Goal: Task Accomplishment & Management: Use online tool/utility

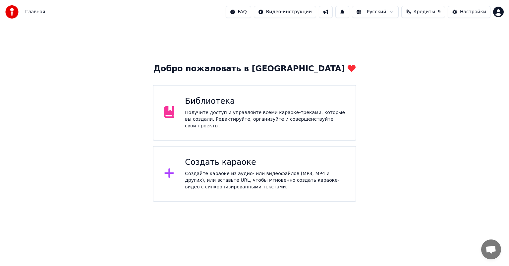
click at [205, 178] on div "Создайте караоке из аудио- или видеофайлов (MP3, MP4 и других), или вставьте UR…" at bounding box center [265, 180] width 160 height 20
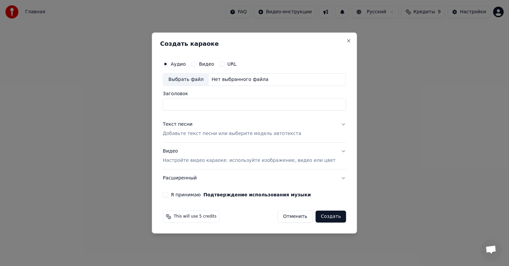
click at [199, 78] on div "Выбрать файл" at bounding box center [186, 80] width 46 height 12
click at [184, 66] on label "Аудио" at bounding box center [178, 64] width 15 height 5
click at [168, 66] on button "Аудио" at bounding box center [165, 63] width 5 height 5
click at [191, 79] on div "Выбрать файл" at bounding box center [186, 80] width 46 height 12
drag, startPoint x: 187, startPoint y: 105, endPoint x: 221, endPoint y: 114, distance: 35.6
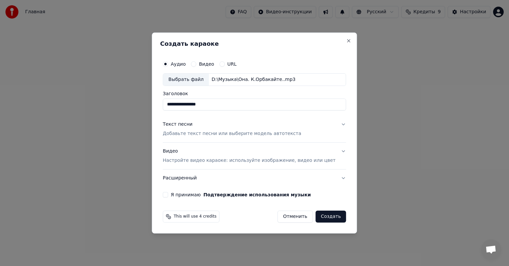
click at [224, 112] on div "**********" at bounding box center [254, 127] width 188 height 145
type input "****"
click at [188, 125] on div "Текст песни" at bounding box center [178, 124] width 30 height 7
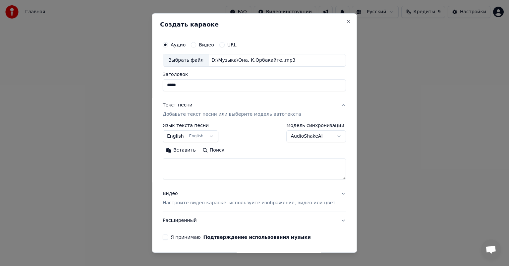
click at [199, 138] on button "English English" at bounding box center [191, 136] width 56 height 12
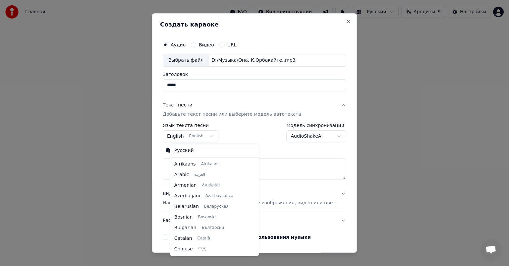
scroll to position [53, 0]
select select "**"
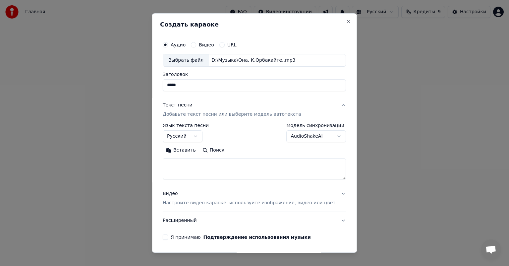
click at [193, 149] on button "Вставить" at bounding box center [181, 150] width 36 height 11
click at [177, 193] on div "Видео Настройте видео караоке: используйте изображение, видео или цвет" at bounding box center [249, 198] width 173 height 16
type textarea "**********"
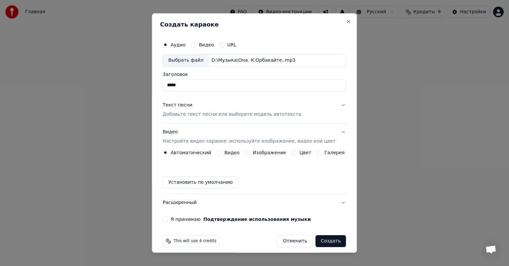
click at [257, 153] on label "Изображение" at bounding box center [269, 152] width 33 height 5
click at [250, 153] on button "Изображение" at bounding box center [247, 152] width 5 height 5
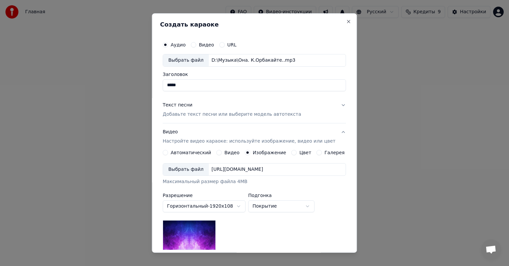
click at [193, 168] on div "Выбрать файл" at bounding box center [186, 169] width 46 height 12
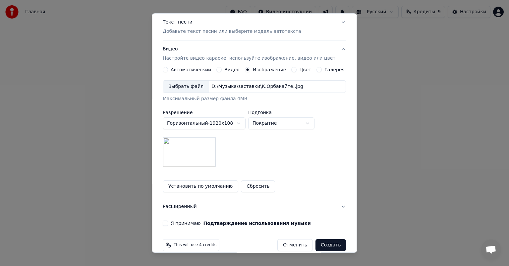
scroll to position [91, 0]
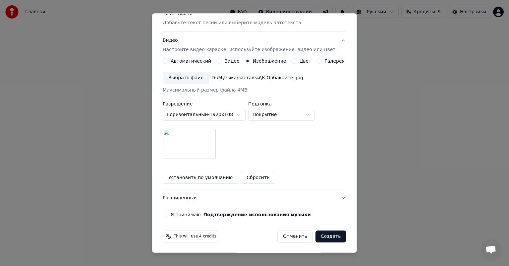
click at [180, 199] on button "Расширенный" at bounding box center [254, 197] width 183 height 17
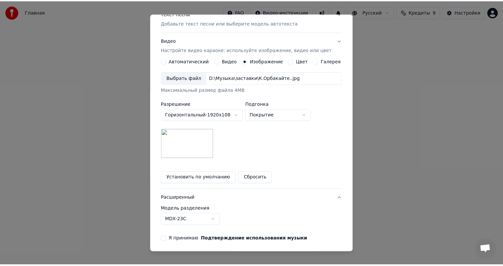
scroll to position [0, 0]
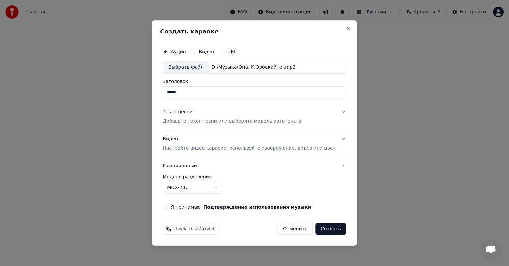
click at [227, 186] on body "Главная FAQ Видео-инструкции Русский Кредиты 9 Настройки Добро пожаловать в You…" at bounding box center [254, 100] width 509 height 201
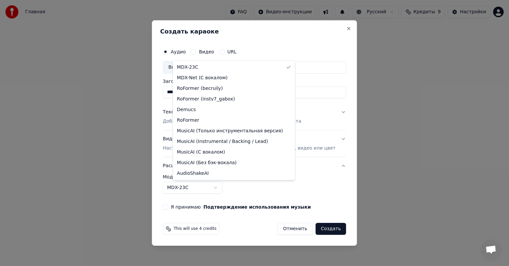
select select "**********"
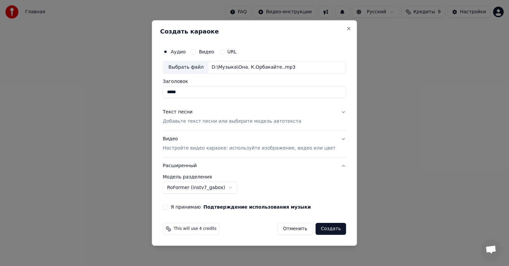
click at [178, 209] on div "Я принимаю Подтверждение использования музыки" at bounding box center [254, 206] width 183 height 5
click at [168, 207] on button "Я принимаю Подтверждение использования музыки" at bounding box center [165, 206] width 5 height 5
click at [319, 233] on button "Создать" at bounding box center [330, 229] width 30 height 12
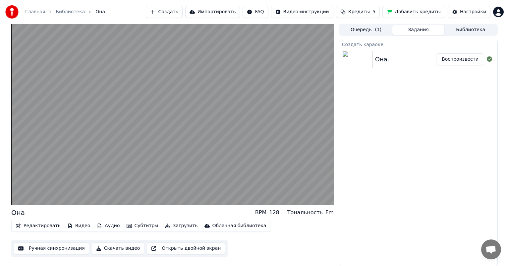
drag, startPoint x: 356, startPoint y: 112, endPoint x: 77, endPoint y: 214, distance: 297.5
click at [354, 113] on div "Создать караоке Она. Воспроизвести" at bounding box center [418, 153] width 159 height 226
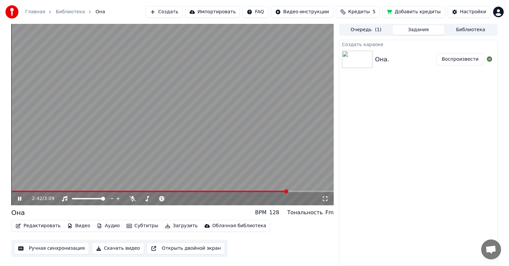
click at [20, 198] on icon at bounding box center [25, 198] width 16 height 5
click at [57, 249] on button "Ручная синхронизация" at bounding box center [51, 248] width 75 height 12
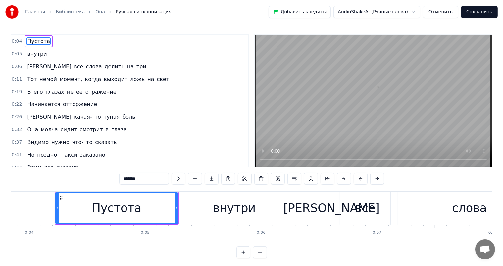
scroll to position [0, 456]
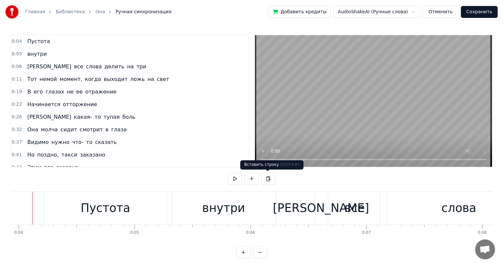
click at [262, 162] on div "Вставить строку ( Ctrl+V ) Вставить строку ( Ctrl+V )" at bounding box center [272, 164] width 63 height 9
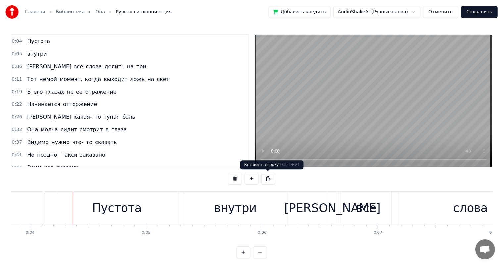
click at [261, 161] on div "Вставить строку ( Ctrl+V ) Вставить строку ( Ctrl+V )" at bounding box center [272, 164] width 63 height 9
click at [297, 118] on video at bounding box center [373, 101] width 237 height 132
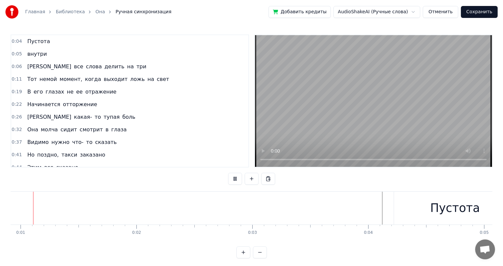
scroll to position [0, 88]
click at [457, 15] on button "Отменить" at bounding box center [440, 12] width 35 height 12
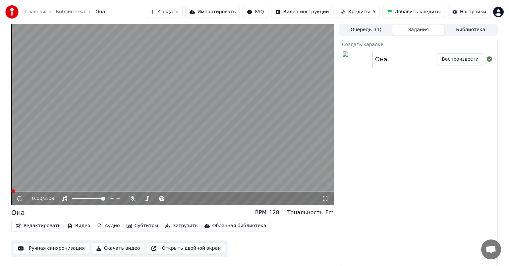
click at [46, 224] on button "Редактировать" at bounding box center [38, 225] width 50 height 9
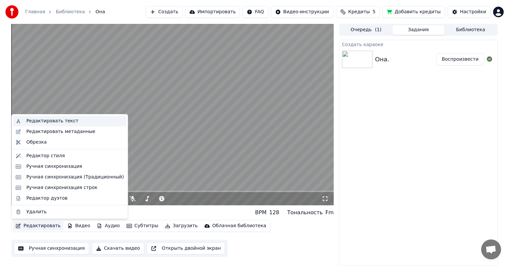
click at [38, 125] on div "Редактировать текст" at bounding box center [69, 121] width 113 height 11
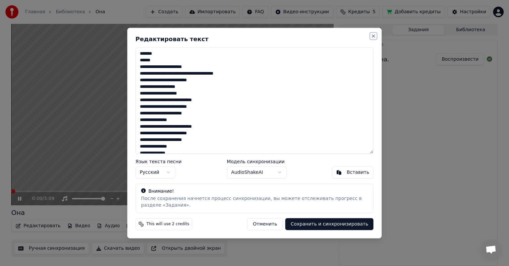
click at [371, 33] on button "Close" at bounding box center [373, 35] width 5 height 5
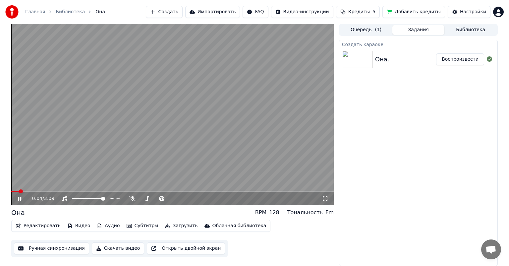
click at [17, 199] on icon at bounding box center [25, 198] width 16 height 5
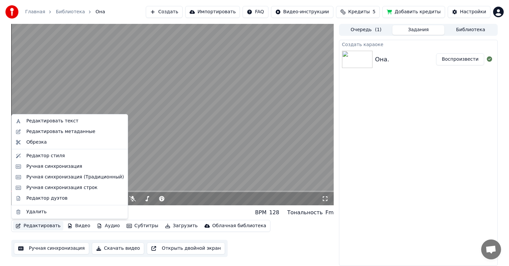
click at [40, 227] on button "Редактировать" at bounding box center [38, 225] width 50 height 9
click at [41, 131] on div "Редактировать метаданные" at bounding box center [60, 131] width 69 height 7
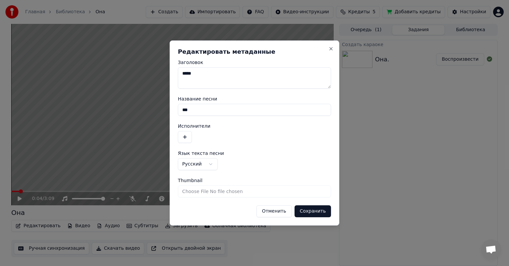
click at [196, 110] on input "***" at bounding box center [254, 110] width 153 height 12
click at [183, 135] on button "button" at bounding box center [185, 137] width 14 height 12
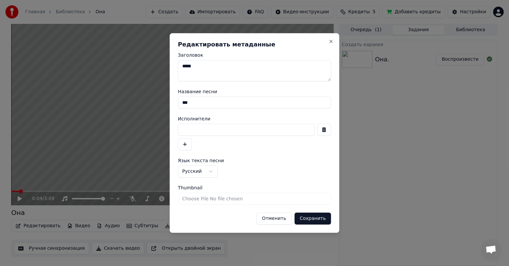
click at [190, 130] on input at bounding box center [246, 130] width 136 height 12
type input "**********"
click at [315, 218] on button "Сохранить" at bounding box center [312, 218] width 37 height 12
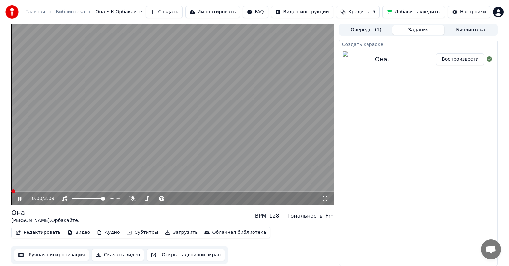
click at [21, 198] on icon at bounding box center [19, 198] width 3 height 4
click at [53, 254] on button "Ручная синхронизация" at bounding box center [51, 255] width 75 height 12
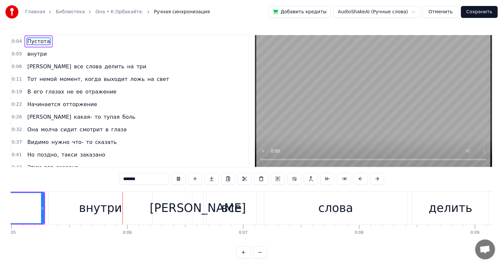
scroll to position [0, 583]
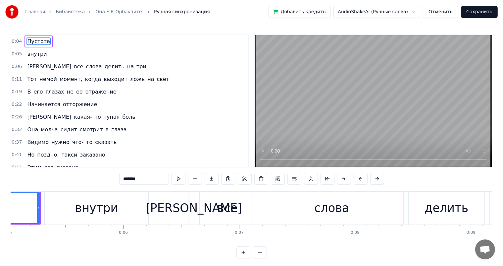
click at [349, 214] on div "слова" at bounding box center [331, 207] width 143 height 33
type input "*****"
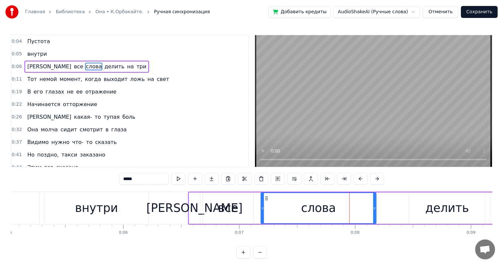
drag, startPoint x: 402, startPoint y: 209, endPoint x: 374, endPoint y: 208, distance: 27.8
click at [374, 208] on icon at bounding box center [374, 207] width 3 height 5
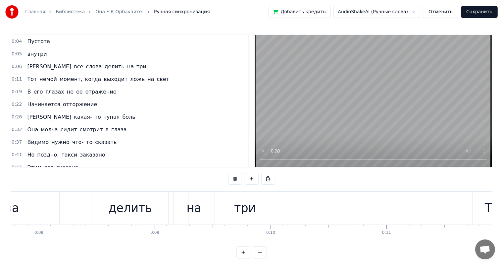
scroll to position [0, 1010]
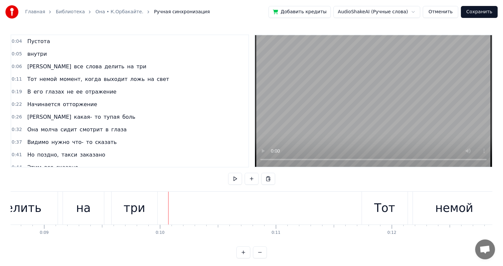
drag, startPoint x: 142, startPoint y: 215, endPoint x: 79, endPoint y: 210, distance: 63.2
click at [141, 215] on div "три" at bounding box center [135, 208] width 22 height 18
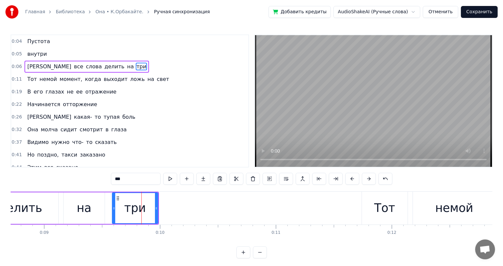
click at [81, 204] on div "на" at bounding box center [84, 208] width 15 height 18
type input "**"
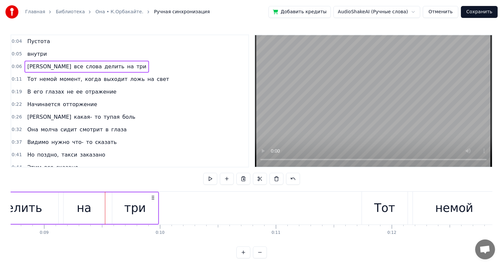
click at [71, 206] on div "на" at bounding box center [84, 207] width 41 height 31
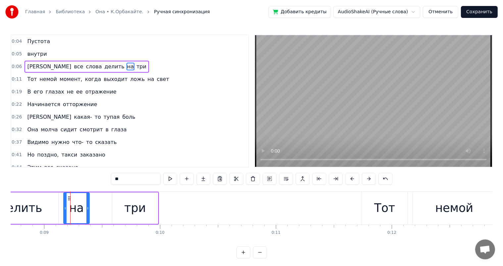
drag, startPoint x: 103, startPoint y: 204, endPoint x: 88, endPoint y: 204, distance: 15.2
click at [88, 204] on div at bounding box center [87, 208] width 3 height 30
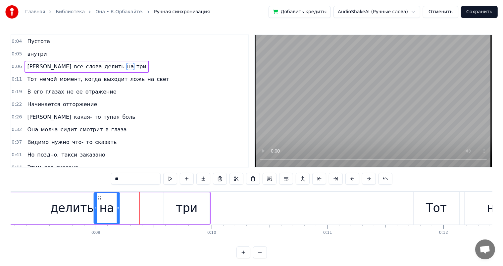
scroll to position [0, 950]
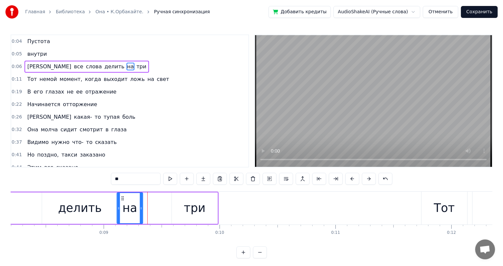
drag, startPoint x: 69, startPoint y: 197, endPoint x: 119, endPoint y: 204, distance: 51.1
click at [124, 200] on icon at bounding box center [122, 197] width 5 height 5
click at [99, 209] on div "делить" at bounding box center [80, 207] width 76 height 31
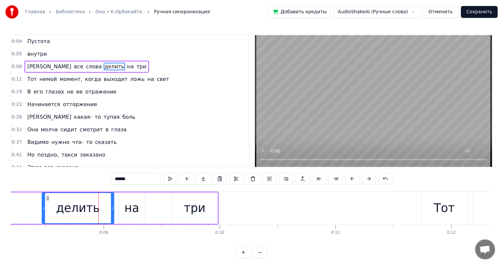
drag, startPoint x: 115, startPoint y: 208, endPoint x: 111, endPoint y: 209, distance: 4.1
click at [111, 209] on icon at bounding box center [112, 207] width 3 height 5
click at [194, 208] on div "три" at bounding box center [195, 208] width 22 height 18
type input "***"
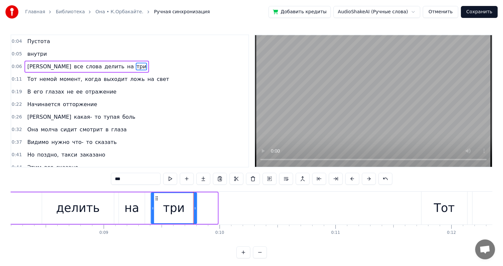
drag, startPoint x: 175, startPoint y: 199, endPoint x: 154, endPoint y: 197, distance: 20.9
click at [154, 197] on icon at bounding box center [156, 197] width 5 height 5
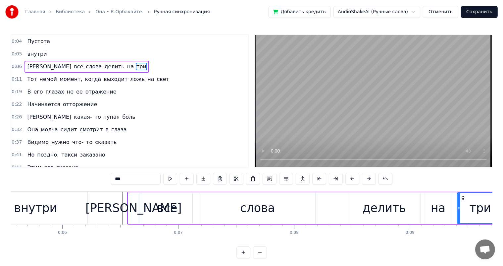
scroll to position [0, 755]
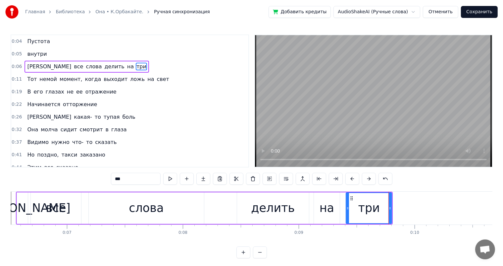
click at [87, 204] on div "И все слова делить на три" at bounding box center [204, 207] width 377 height 33
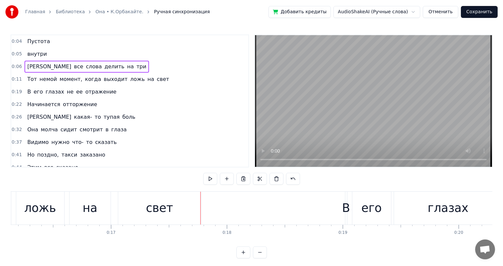
scroll to position [0, 1871]
click at [93, 212] on div "на" at bounding box center [89, 208] width 15 height 18
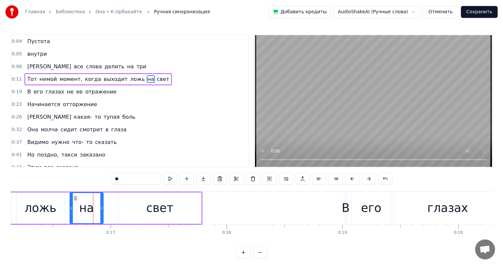
drag, startPoint x: 109, startPoint y: 205, endPoint x: 101, endPoint y: 209, distance: 8.6
click at [101, 209] on icon at bounding box center [101, 207] width 3 height 5
click at [27, 197] on div "ложь" at bounding box center [41, 207] width 48 height 31
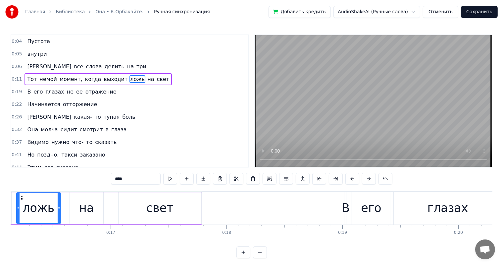
scroll to position [0, 1853]
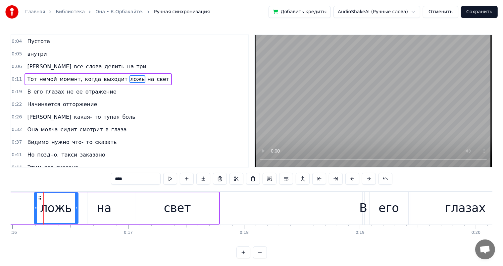
drag, startPoint x: 64, startPoint y: 208, endPoint x: 93, endPoint y: 208, distance: 29.2
click at [60, 208] on div "ложь" at bounding box center [56, 208] width 43 height 30
click at [106, 208] on div "на" at bounding box center [104, 208] width 15 height 18
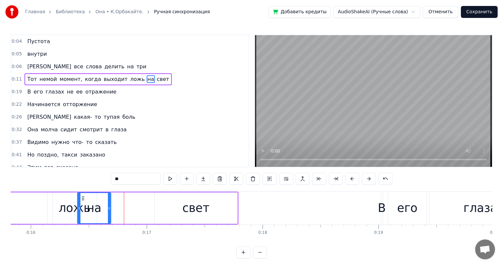
scroll to position [0, 1822]
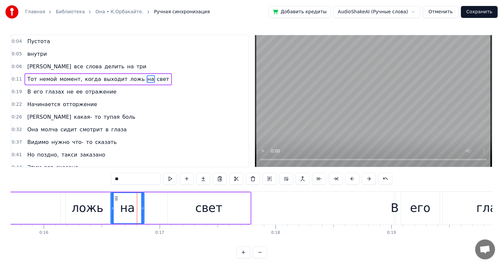
drag, startPoint x: 94, startPoint y: 198, endPoint x: 117, endPoint y: 209, distance: 24.9
click at [117, 209] on div "на" at bounding box center [127, 208] width 33 height 30
drag, startPoint x: 142, startPoint y: 209, endPoint x: 194, endPoint y: 211, distance: 51.7
click at [139, 212] on div "на" at bounding box center [124, 207] width 29 height 31
click at [199, 210] on div "свет" at bounding box center [208, 208] width 27 height 18
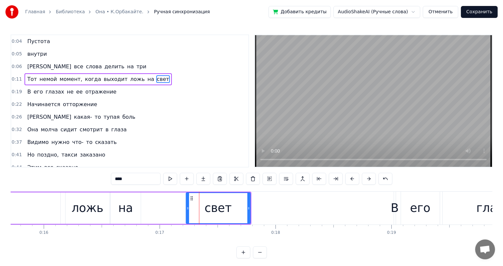
drag, startPoint x: 168, startPoint y: 207, endPoint x: 191, endPoint y: 207, distance: 23.5
click at [189, 211] on div at bounding box center [188, 208] width 3 height 30
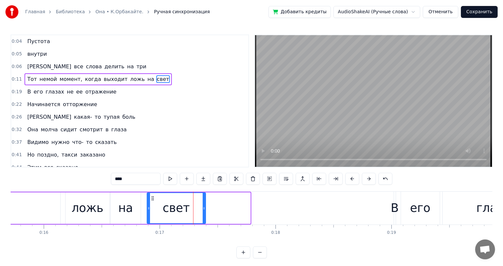
drag, startPoint x: 197, startPoint y: 199, endPoint x: 152, endPoint y: 204, distance: 45.0
click at [152, 204] on div "свет" at bounding box center [176, 208] width 58 height 30
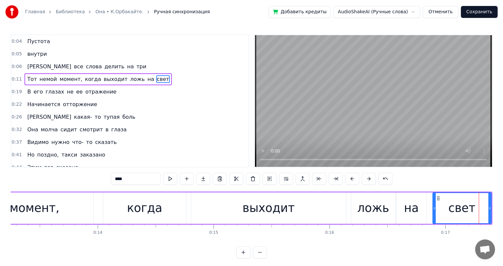
scroll to position [0, 1387]
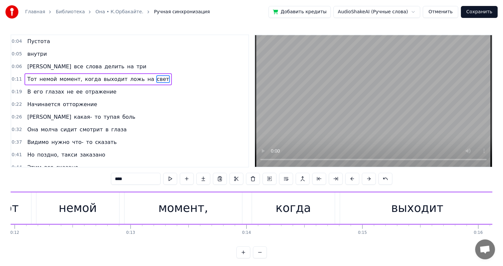
click at [105, 209] on div "немой" at bounding box center [77, 207] width 83 height 31
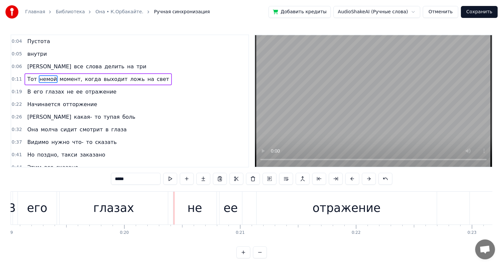
scroll to position [0, 2044]
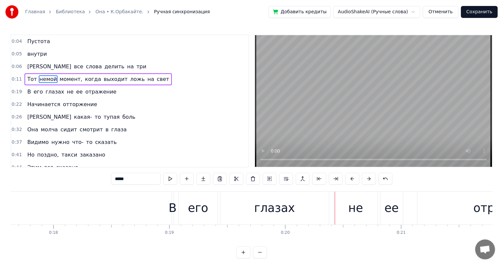
click at [185, 204] on div "его" at bounding box center [198, 207] width 39 height 33
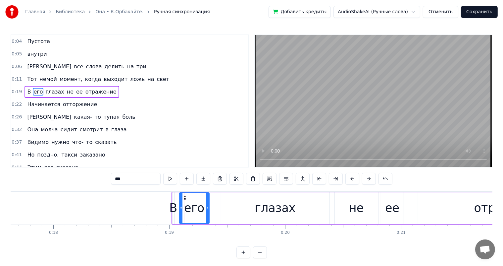
drag, startPoint x: 217, startPoint y: 207, endPoint x: 208, endPoint y: 210, distance: 9.4
click at [208, 210] on icon at bounding box center [207, 207] width 3 height 5
click at [280, 207] on div "глазах" at bounding box center [275, 208] width 41 height 18
type input "******"
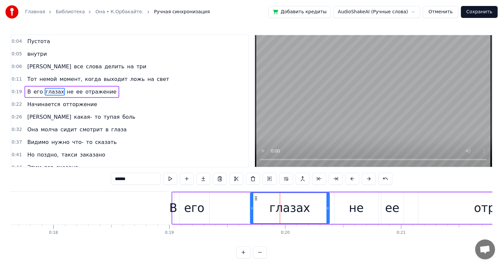
drag, startPoint x: 223, startPoint y: 209, endPoint x: 252, endPoint y: 211, distance: 29.2
click at [252, 211] on div at bounding box center [252, 208] width 3 height 30
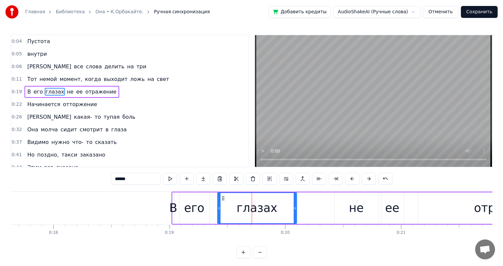
drag, startPoint x: 254, startPoint y: 198, endPoint x: 224, endPoint y: 201, distance: 30.3
click at [224, 201] on div "глазах" at bounding box center [257, 208] width 79 height 30
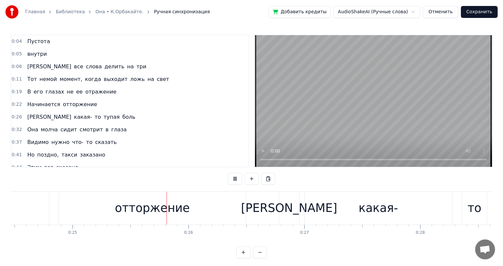
scroll to position [0, 2891]
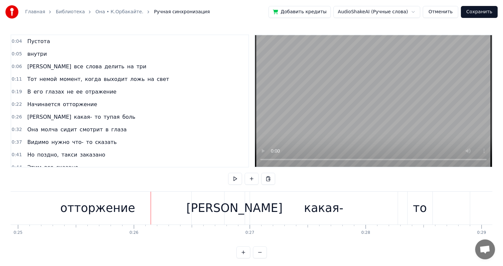
click at [132, 208] on div "отторжение" at bounding box center [97, 207] width 187 height 33
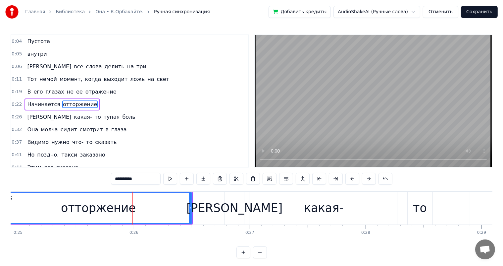
scroll to position [1, 0]
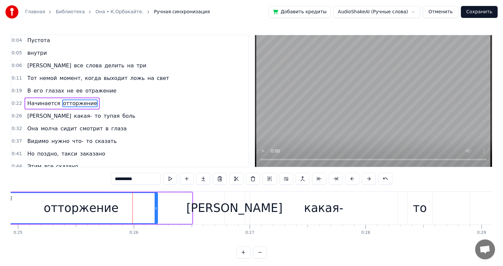
drag, startPoint x: 190, startPoint y: 207, endPoint x: 155, endPoint y: 209, distance: 34.5
click at [155, 209] on icon at bounding box center [156, 207] width 3 height 5
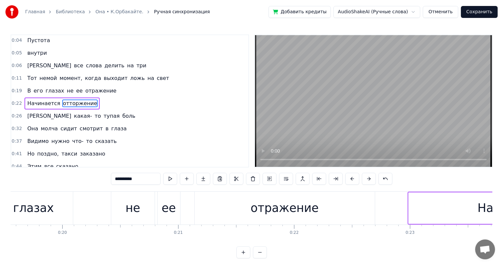
scroll to position [0, 2242]
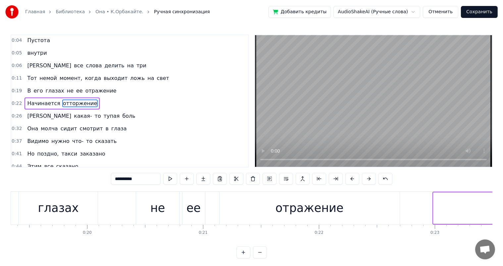
click at [97, 220] on div "глазах" at bounding box center [58, 207] width 79 height 33
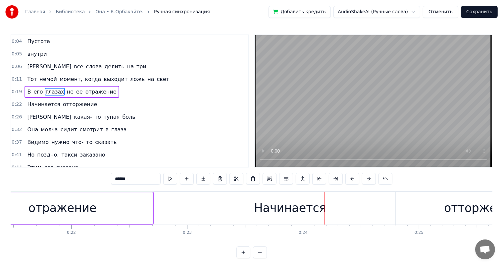
scroll to position [0, 2379]
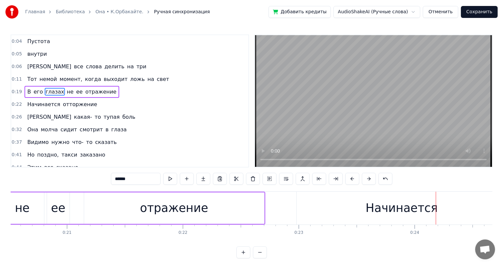
click at [176, 208] on div "отражение" at bounding box center [174, 208] width 68 height 18
type input "*********"
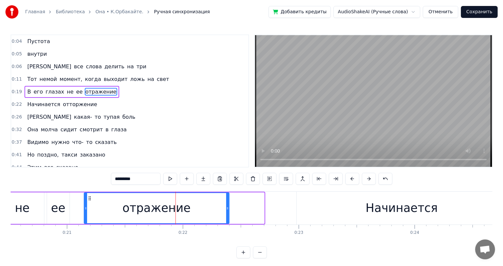
drag, startPoint x: 263, startPoint y: 206, endPoint x: 228, endPoint y: 212, distance: 35.7
click at [228, 212] on div at bounding box center [227, 208] width 3 height 30
click at [216, 255] on div "0:04 Пустота 0:05 внутри 0:06 И все слова делить на три 0:11 Тот немой момент, …" at bounding box center [252, 146] width 482 height 224
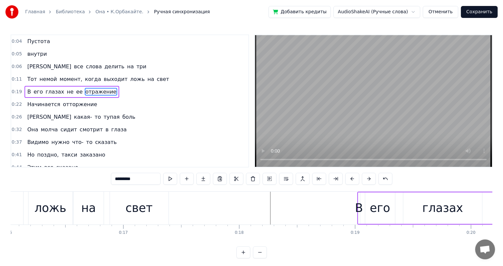
scroll to position [0, 1995]
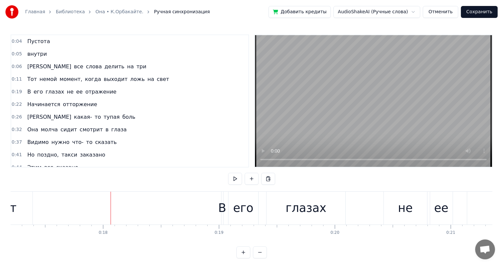
click at [224, 211] on div "В" at bounding box center [222, 208] width 8 height 18
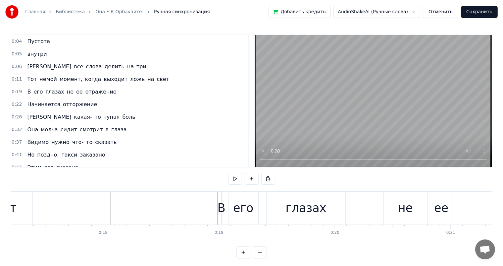
click at [222, 197] on div "В его глазах не ее отражение" at bounding box center [417, 207] width 393 height 33
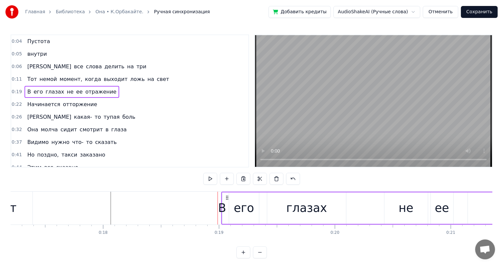
click at [221, 200] on div "В" at bounding box center [222, 208] width 8 height 18
drag, startPoint x: 224, startPoint y: 199, endPoint x: 211, endPoint y: 203, distance: 13.3
click at [211, 203] on div at bounding box center [211, 208] width 3 height 30
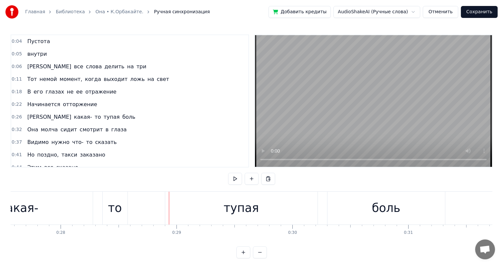
scroll to position [0, 3172]
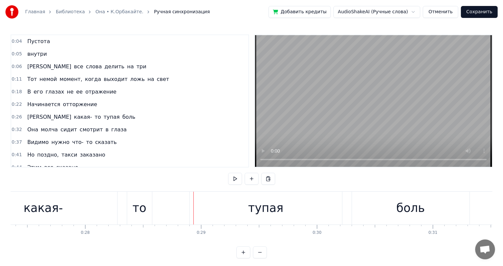
drag, startPoint x: 85, startPoint y: 210, endPoint x: 121, endPoint y: 207, distance: 36.0
click at [85, 209] on div "какая-" at bounding box center [44, 207] width 148 height 33
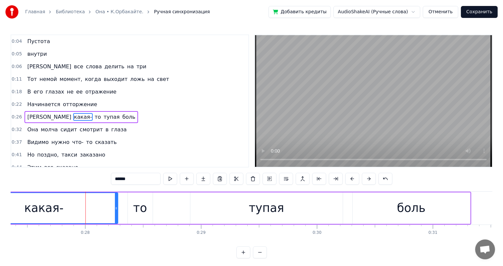
scroll to position [13, 0]
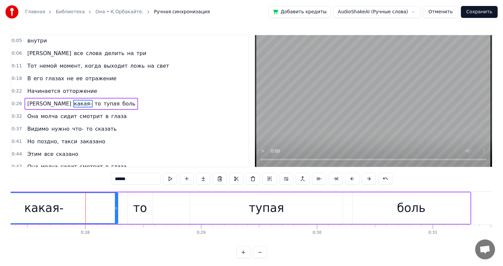
click at [135, 205] on div "то" at bounding box center [140, 208] width 14 height 18
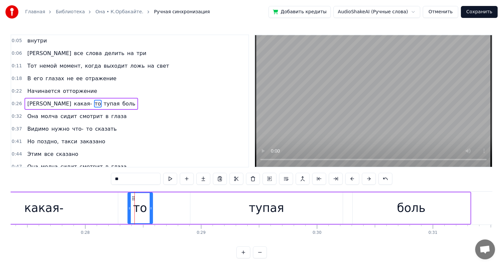
drag, startPoint x: 105, startPoint y: 208, endPoint x: 113, endPoint y: 203, distance: 9.6
click at [105, 207] on div "какая-" at bounding box center [44, 207] width 148 height 31
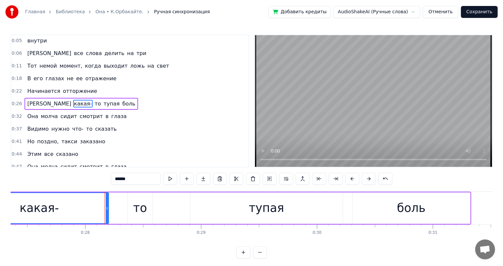
drag, startPoint x: 116, startPoint y: 205, endPoint x: 136, endPoint y: 204, distance: 20.6
click at [108, 205] on icon at bounding box center [107, 207] width 3 height 5
click at [138, 203] on div "то" at bounding box center [140, 208] width 14 height 18
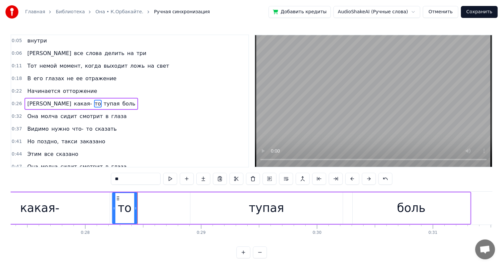
drag, startPoint x: 133, startPoint y: 197, endPoint x: 118, endPoint y: 201, distance: 15.7
click at [118, 201] on div "то" at bounding box center [125, 208] width 24 height 30
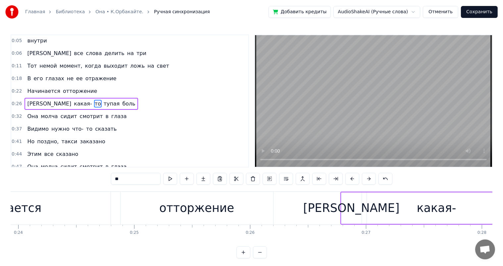
scroll to position [0, 2775]
click at [46, 207] on div "Начинается" at bounding box center [5, 207] width 210 height 33
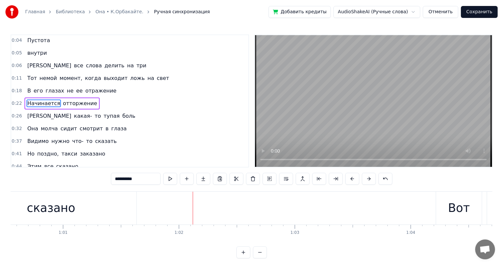
scroll to position [0, 7109]
click at [27, 40] on span "Пустота" at bounding box center [39, 40] width 24 height 8
type input "*******"
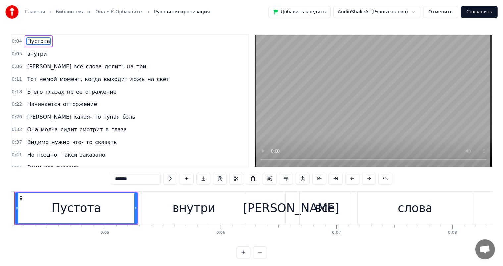
scroll to position [0, 456]
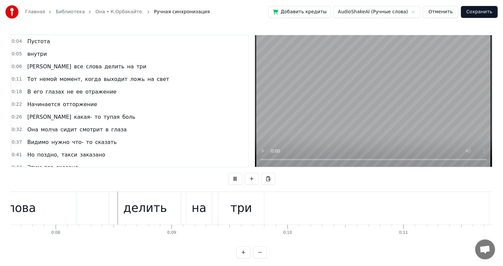
scroll to position [0, 891]
click at [133, 220] on div "делить" at bounding box center [136, 207] width 72 height 33
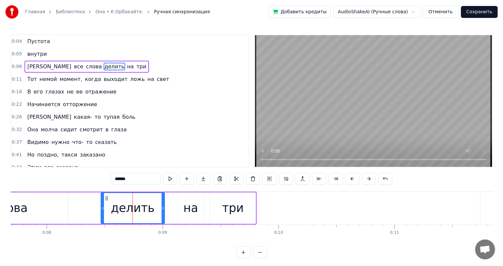
drag, startPoint x: 171, startPoint y: 208, endPoint x: 163, endPoint y: 209, distance: 8.4
click at [163, 209] on icon at bounding box center [163, 207] width 3 height 5
click at [200, 203] on div "на" at bounding box center [191, 207] width 26 height 31
type input "**"
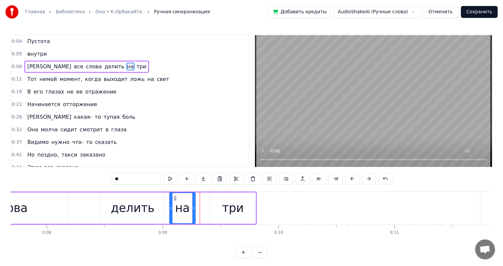
drag, startPoint x: 184, startPoint y: 198, endPoint x: 175, endPoint y: 202, distance: 8.9
click at [175, 202] on div "на" at bounding box center [182, 208] width 25 height 30
click at [168, 201] on div "И все слова делить на три" at bounding box center [68, 207] width 377 height 33
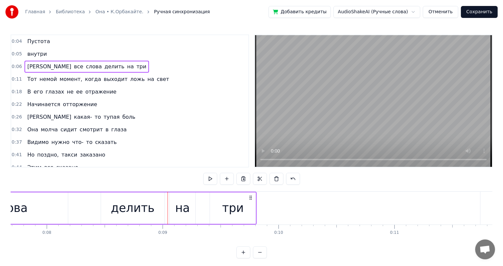
click at [178, 197] on div "на" at bounding box center [183, 207] width 26 height 31
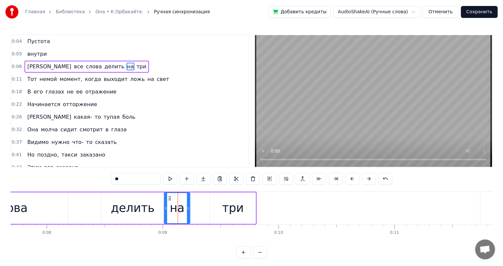
drag, startPoint x: 175, startPoint y: 197, endPoint x: 170, endPoint y: 201, distance: 6.6
click at [170, 201] on div "на" at bounding box center [177, 208] width 25 height 30
click at [226, 200] on div "три" at bounding box center [233, 208] width 22 height 18
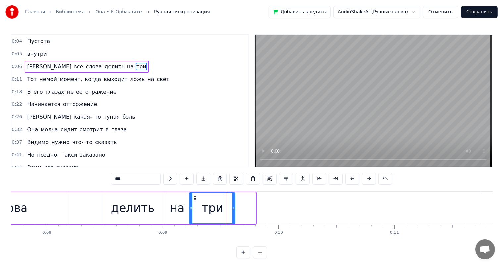
drag, startPoint x: 216, startPoint y: 197, endPoint x: 195, endPoint y: 201, distance: 20.8
click at [195, 201] on div "три" at bounding box center [212, 208] width 45 height 30
drag, startPoint x: 233, startPoint y: 207, endPoint x: 229, endPoint y: 211, distance: 6.1
click at [229, 211] on div at bounding box center [229, 208] width 3 height 30
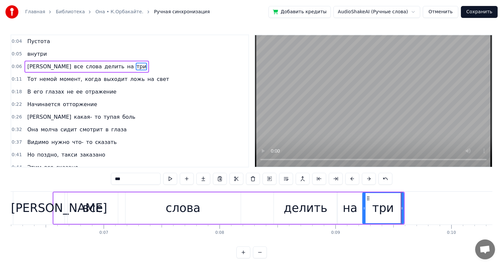
scroll to position [0, 595]
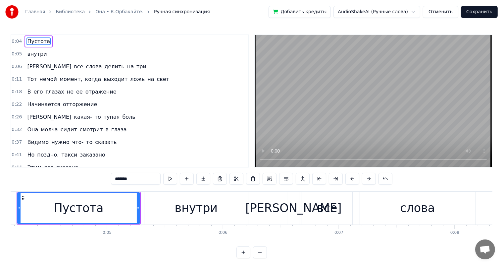
scroll to position [0, 433]
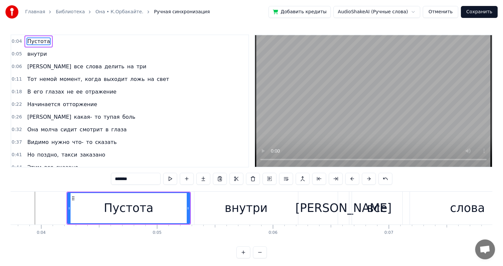
click at [223, 202] on div "внутри" at bounding box center [246, 207] width 104 height 33
type input "******"
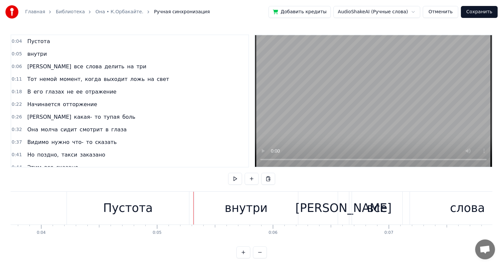
click at [209, 205] on div "внутри" at bounding box center [246, 207] width 104 height 33
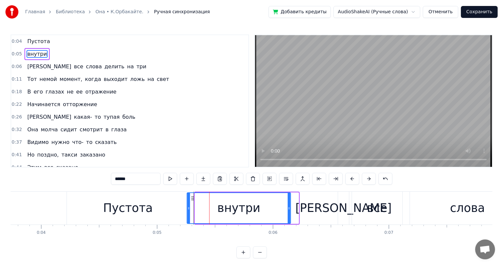
drag, startPoint x: 200, startPoint y: 197, endPoint x: 192, endPoint y: 201, distance: 9.0
click at [192, 201] on div "внутри" at bounding box center [239, 208] width 103 height 30
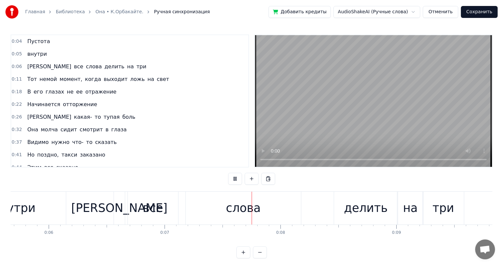
scroll to position [0, 855]
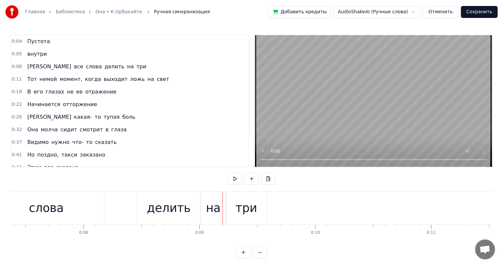
click at [20, 211] on div "слова" at bounding box center [46, 207] width 115 height 33
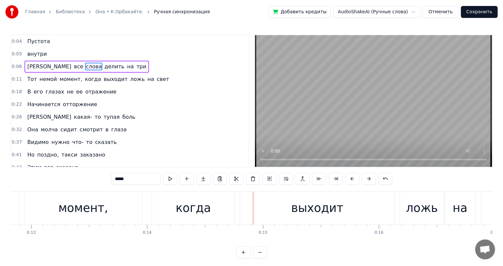
scroll to position [0, 1326]
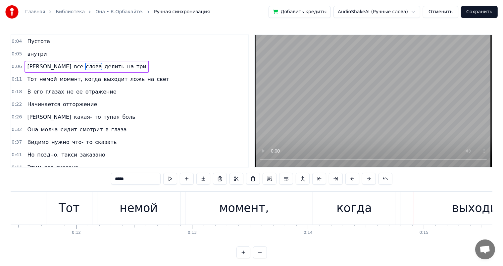
click at [252, 211] on div "момент," at bounding box center [244, 208] width 50 height 18
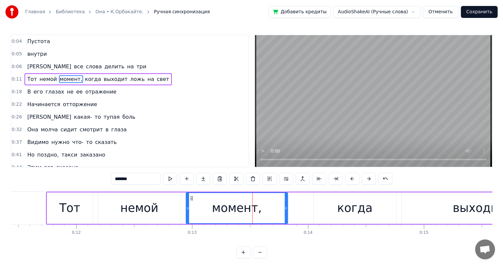
drag, startPoint x: 302, startPoint y: 208, endPoint x: 286, endPoint y: 214, distance: 17.0
click at [286, 214] on div at bounding box center [286, 208] width 3 height 30
click at [375, 207] on div "когда" at bounding box center [355, 207] width 83 height 31
type input "*****"
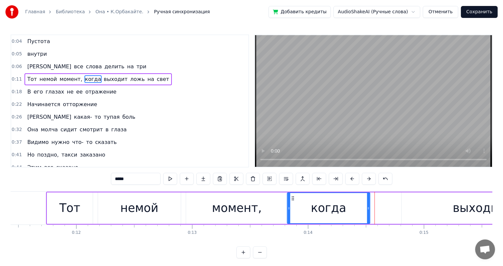
drag, startPoint x: 308, startPoint y: 198, endPoint x: 293, endPoint y: 202, distance: 16.1
click at [293, 202] on div "когда" at bounding box center [329, 208] width 82 height 30
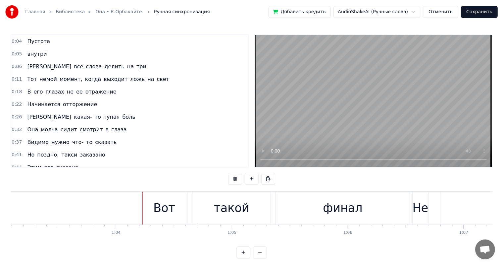
scroll to position [0, 7355]
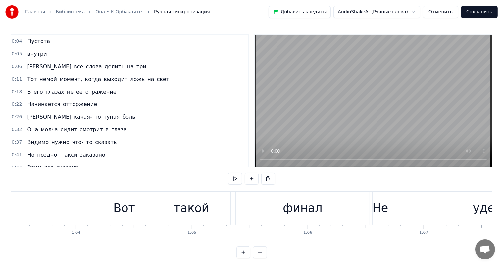
click at [289, 210] on div "финал" at bounding box center [302, 208] width 39 height 18
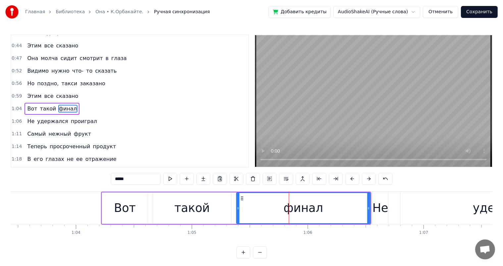
scroll to position [123, 0]
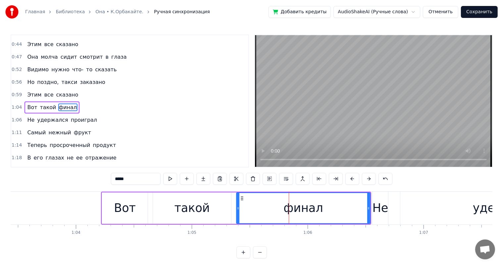
click at [367, 206] on div "финал" at bounding box center [303, 208] width 133 height 30
drag, startPoint x: 368, startPoint y: 206, endPoint x: 332, endPoint y: 208, distance: 36.5
click at [332, 208] on icon at bounding box center [332, 207] width 3 height 5
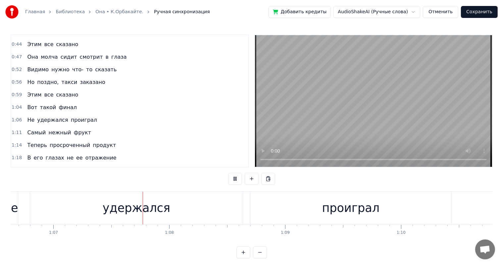
scroll to position [0, 7783]
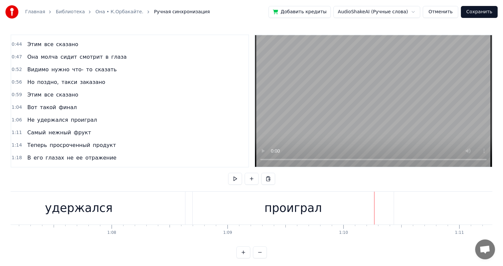
click at [357, 205] on div "проиграл" at bounding box center [293, 207] width 201 height 33
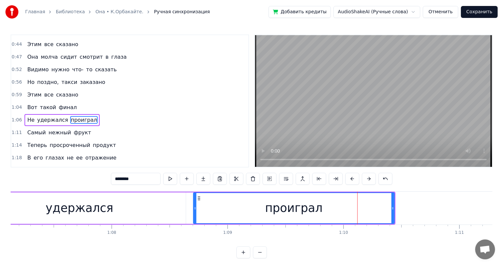
scroll to position [135, 0]
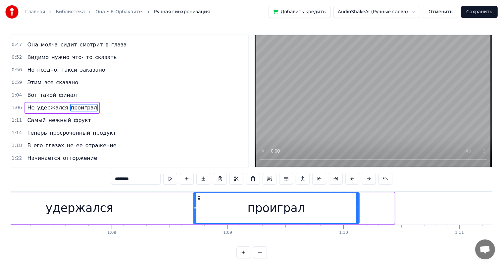
drag, startPoint x: 394, startPoint y: 205, endPoint x: 358, endPoint y: 206, distance: 35.1
click at [358, 206] on icon at bounding box center [357, 207] width 3 height 5
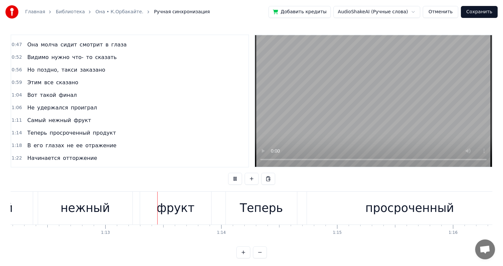
scroll to position [0, 8414]
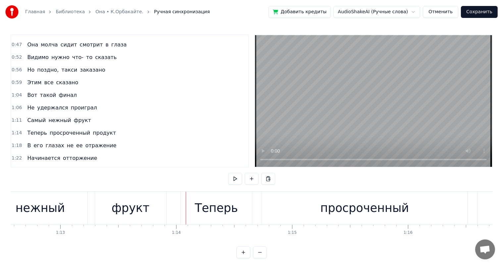
click at [118, 219] on div "фрукт" at bounding box center [130, 207] width 71 height 33
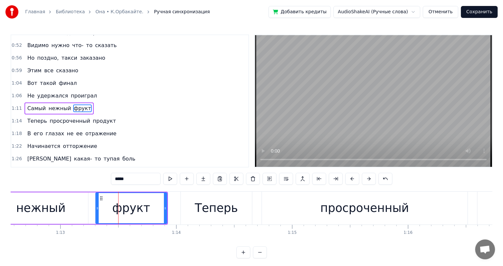
click at [67, 209] on div "нежный" at bounding box center [41, 207] width 94 height 31
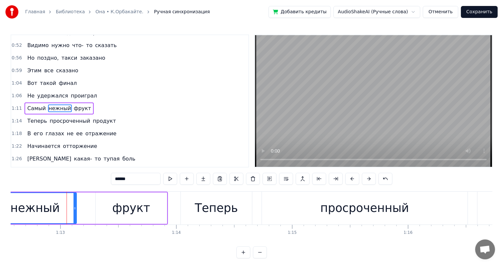
drag, startPoint x: 86, startPoint y: 205, endPoint x: 74, endPoint y: 210, distance: 12.7
click at [74, 210] on div at bounding box center [75, 208] width 3 height 30
click at [138, 204] on div "фрукт" at bounding box center [131, 208] width 38 height 18
type input "*****"
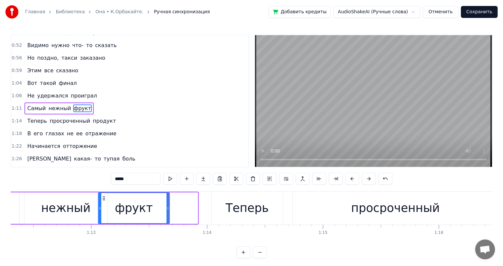
drag, startPoint x: 102, startPoint y: 197, endPoint x: 104, endPoint y: 206, distance: 8.8
click at [104, 206] on div "фрукт" at bounding box center [134, 208] width 71 height 30
drag, startPoint x: 168, startPoint y: 205, endPoint x: 156, endPoint y: 209, distance: 12.1
click at [156, 209] on icon at bounding box center [157, 207] width 3 height 5
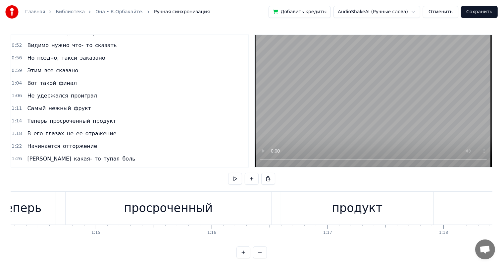
scroll to position [0, 8586]
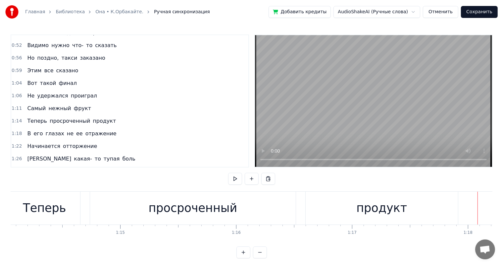
click at [215, 211] on div "просроченный" at bounding box center [192, 208] width 89 height 18
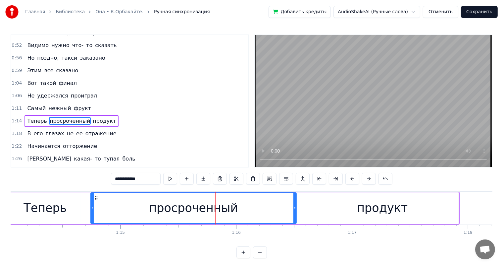
scroll to position [159, 0]
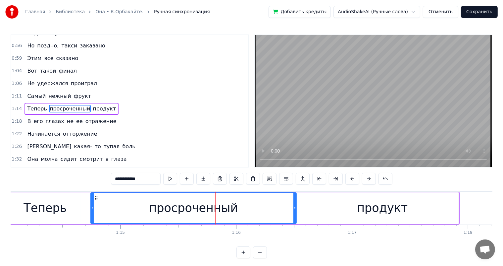
click at [413, 216] on div "продукт" at bounding box center [382, 207] width 152 height 31
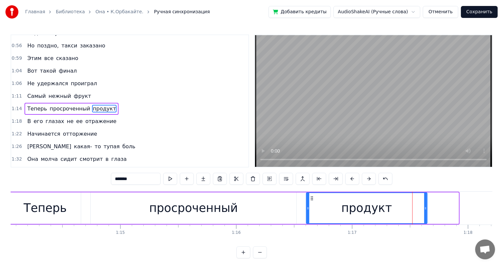
drag, startPoint x: 457, startPoint y: 208, endPoint x: 426, endPoint y: 215, distance: 32.2
click at [426, 215] on div at bounding box center [425, 208] width 3 height 30
click at [270, 202] on div "просроченный" at bounding box center [194, 207] width 206 height 31
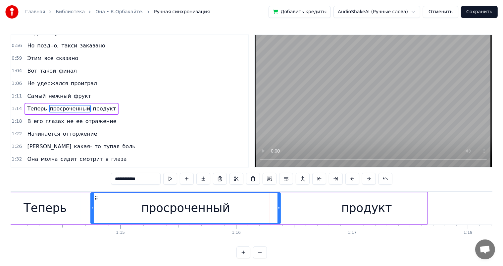
drag, startPoint x: 295, startPoint y: 205, endPoint x: 335, endPoint y: 207, distance: 40.1
click at [279, 204] on div at bounding box center [279, 208] width 3 height 30
click at [340, 203] on div "продукт" at bounding box center [366, 207] width 121 height 31
type input "*******"
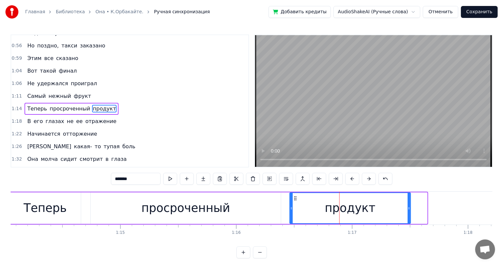
drag, startPoint x: 311, startPoint y: 199, endPoint x: 180, endPoint y: 245, distance: 139.8
click at [294, 202] on div "продукт" at bounding box center [350, 208] width 120 height 30
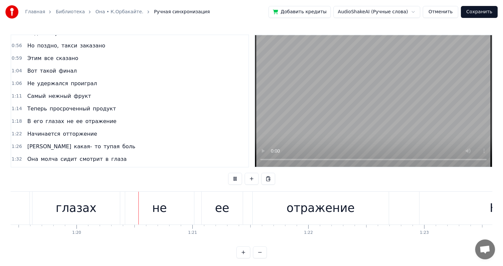
scroll to position [0, 9244]
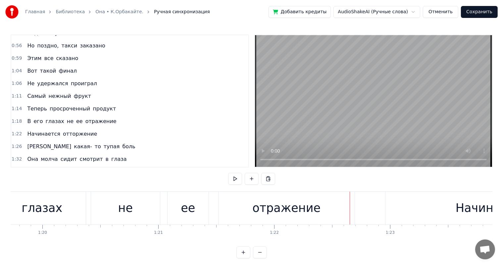
click at [332, 212] on div "отражение" at bounding box center [287, 207] width 136 height 33
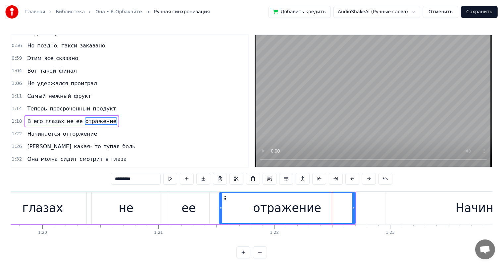
scroll to position [172, 0]
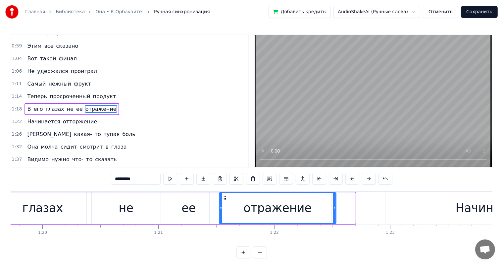
drag, startPoint x: 353, startPoint y: 207, endPoint x: 334, endPoint y: 210, distance: 19.5
click at [334, 210] on div at bounding box center [334, 208] width 3 height 30
click at [193, 210] on div "ее" at bounding box center [189, 208] width 14 height 18
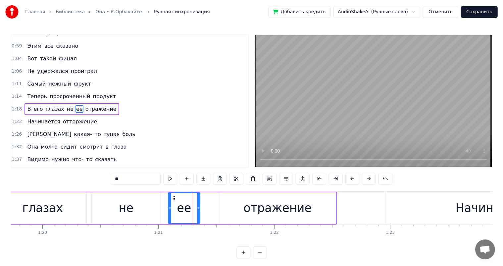
drag, startPoint x: 206, startPoint y: 201, endPoint x: 197, endPoint y: 203, distance: 9.4
click at [197, 203] on div at bounding box center [198, 208] width 3 height 30
click at [261, 207] on div "отражение" at bounding box center [277, 208] width 68 height 18
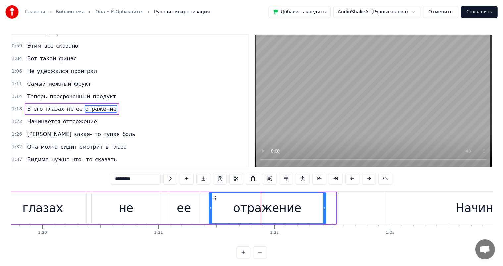
drag, startPoint x: 224, startPoint y: 197, endPoint x: 213, endPoint y: 200, distance: 11.0
click at [213, 200] on icon at bounding box center [214, 197] width 5 height 5
click at [111, 214] on div "не" at bounding box center [126, 207] width 69 height 31
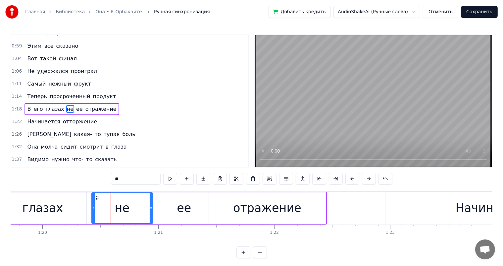
drag, startPoint x: 158, startPoint y: 203, endPoint x: 150, endPoint y: 208, distance: 9.0
click at [150, 208] on div at bounding box center [151, 208] width 3 height 30
click at [181, 206] on div "ее" at bounding box center [184, 208] width 14 height 18
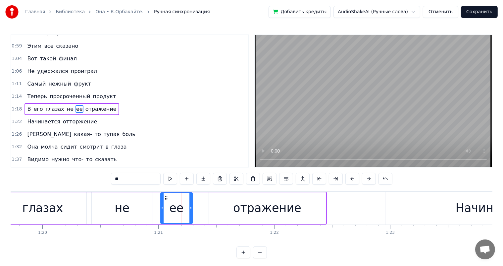
click at [167, 199] on icon at bounding box center [166, 197] width 5 height 5
click at [269, 214] on div "отражение" at bounding box center [267, 208] width 68 height 18
type input "*********"
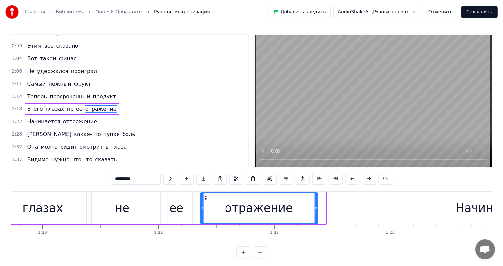
drag, startPoint x: 214, startPoint y: 199, endPoint x: 205, endPoint y: 198, distance: 8.3
click at [205, 198] on icon at bounding box center [205, 197] width 5 height 5
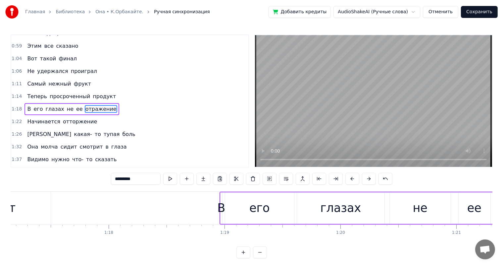
scroll to position [0, 8846]
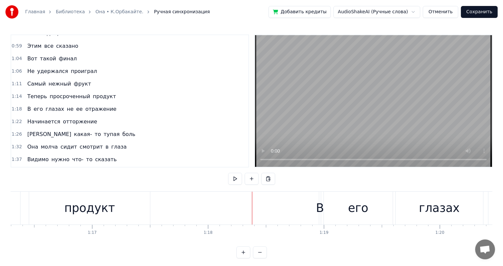
click at [321, 211] on div "В" at bounding box center [320, 208] width 8 height 18
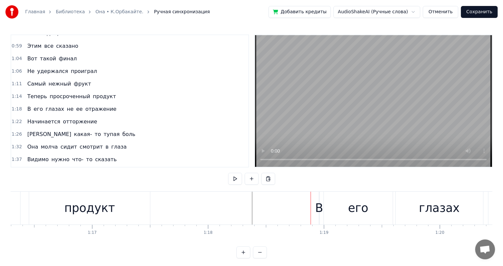
click at [318, 203] on div "В" at bounding box center [319, 208] width 8 height 18
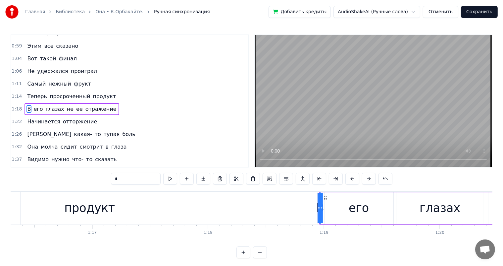
drag, startPoint x: 322, startPoint y: 198, endPoint x: 329, endPoint y: 197, distance: 7.0
click at [318, 200] on div "В" at bounding box center [320, 208] width 8 height 18
drag, startPoint x: 320, startPoint y: 196, endPoint x: 310, endPoint y: 196, distance: 10.3
click at [310, 196] on div at bounding box center [311, 208] width 3 height 30
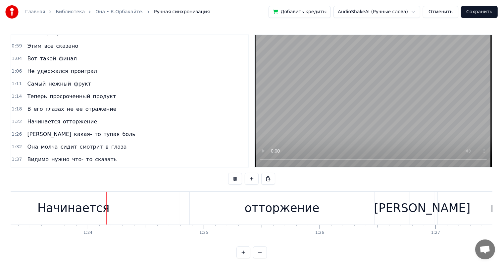
scroll to position [0, 9694]
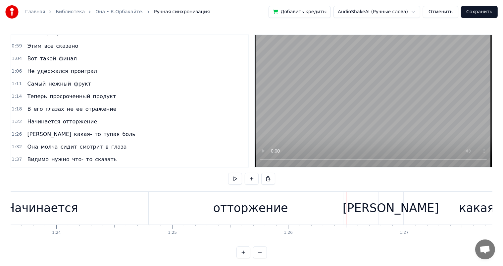
click at [281, 219] on div "отторжение" at bounding box center [250, 207] width 185 height 33
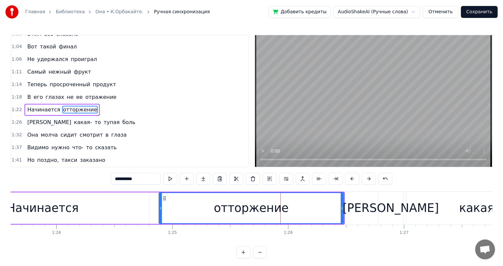
scroll to position [184, 0]
drag, startPoint x: 342, startPoint y: 209, endPoint x: 113, endPoint y: 205, distance: 228.9
click at [315, 215] on div at bounding box center [316, 208] width 3 height 30
click at [103, 205] on div "Начинается" at bounding box center [42, 207] width 213 height 31
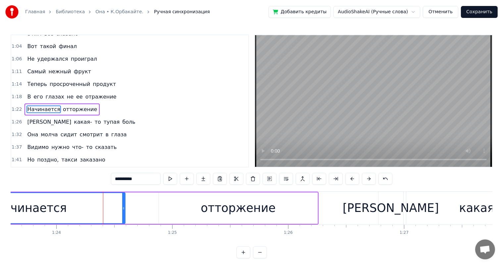
drag, startPoint x: 147, startPoint y: 204, endPoint x: 123, endPoint y: 211, distance: 24.7
click at [123, 211] on div at bounding box center [123, 208] width 3 height 30
click at [214, 212] on div "отторжение" at bounding box center [238, 208] width 75 height 18
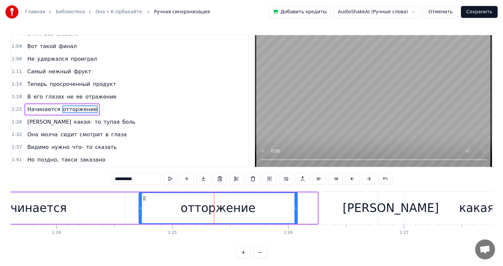
drag, startPoint x: 163, startPoint y: 198, endPoint x: 143, endPoint y: 203, distance: 20.5
click at [143, 203] on div "отторжение" at bounding box center [218, 208] width 158 height 30
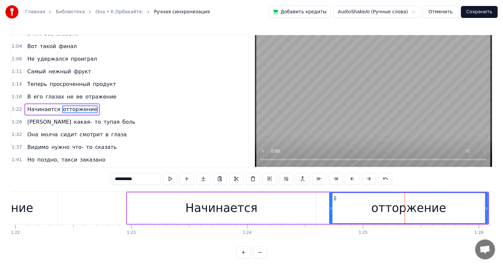
scroll to position [0, 9454]
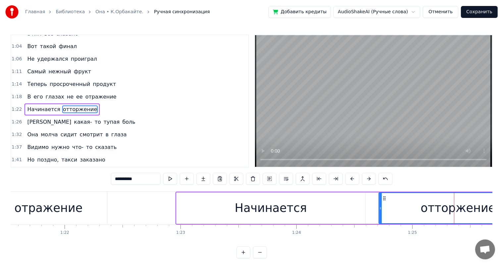
click at [99, 210] on div "отражение" at bounding box center [48, 207] width 117 height 33
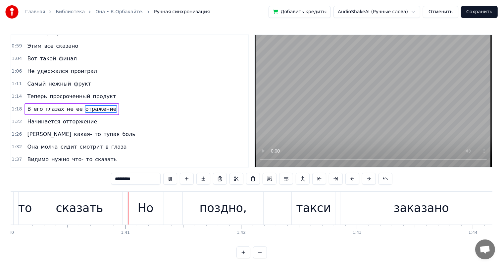
scroll to position [0, 11600]
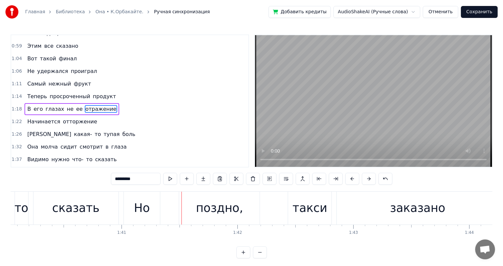
click at [89, 205] on div "сказать" at bounding box center [75, 208] width 47 height 18
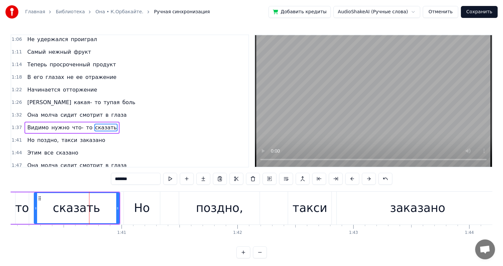
scroll to position [220, 0]
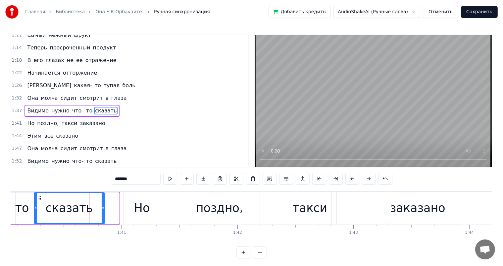
drag, startPoint x: 118, startPoint y: 208, endPoint x: 103, endPoint y: 210, distance: 14.7
click at [103, 210] on div at bounding box center [103, 208] width 3 height 30
click at [134, 203] on div "Но" at bounding box center [142, 207] width 36 height 33
type input "**"
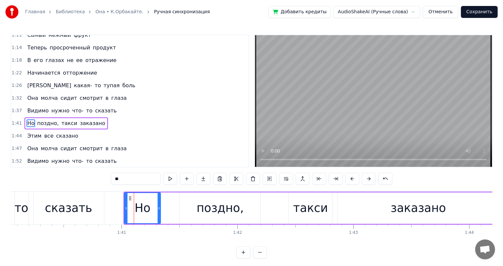
scroll to position [233, 0]
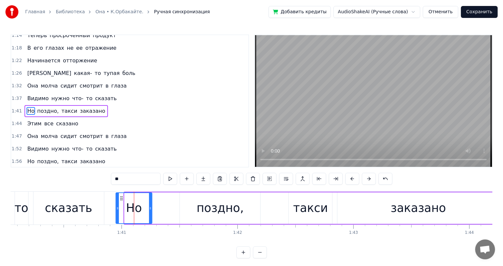
drag, startPoint x: 131, startPoint y: 197, endPoint x: 122, endPoint y: 199, distance: 9.1
click at [122, 199] on icon at bounding box center [121, 197] width 5 height 5
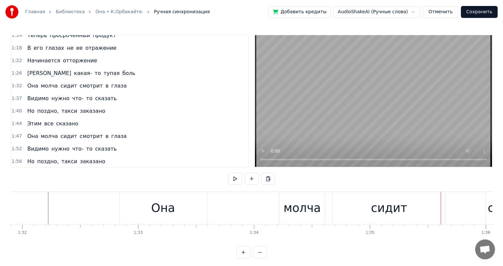
scroll to position [0, 10817]
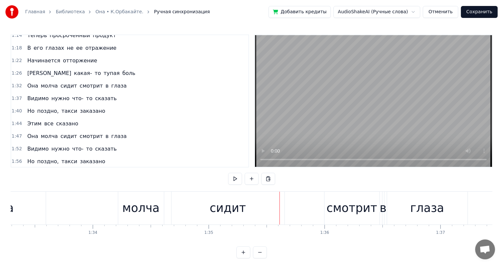
click at [237, 214] on div "сидит" at bounding box center [228, 208] width 36 height 18
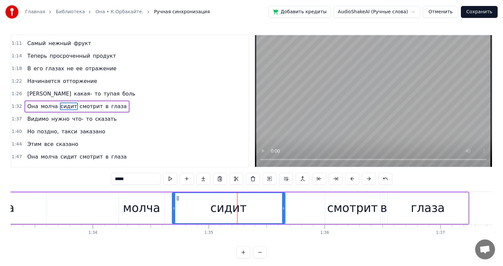
scroll to position [208, 0]
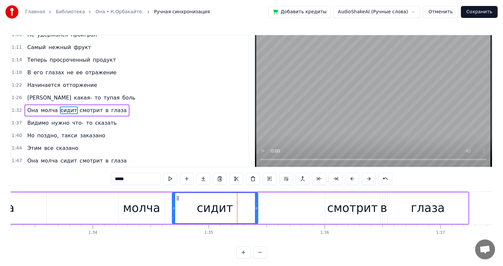
drag, startPoint x: 282, startPoint y: 207, endPoint x: 255, endPoint y: 212, distance: 27.7
click at [255, 212] on div at bounding box center [256, 208] width 3 height 30
drag, startPoint x: 256, startPoint y: 205, endPoint x: 250, endPoint y: 209, distance: 6.6
click at [250, 209] on icon at bounding box center [251, 207] width 3 height 5
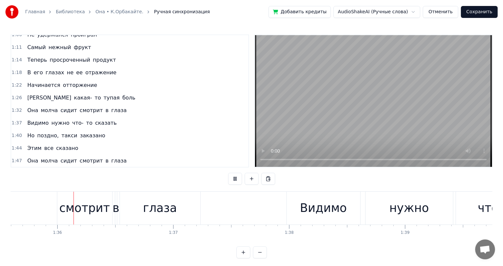
scroll to position [0, 11084]
click at [181, 207] on div "глаза" at bounding box center [160, 207] width 80 height 33
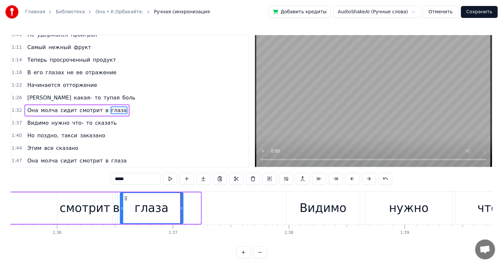
drag, startPoint x: 199, startPoint y: 205, endPoint x: 182, endPoint y: 207, distance: 17.6
click at [182, 207] on icon at bounding box center [181, 207] width 3 height 5
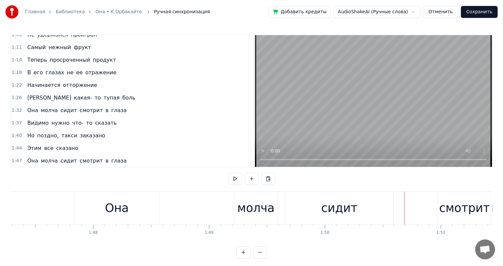
scroll to position [0, 12390]
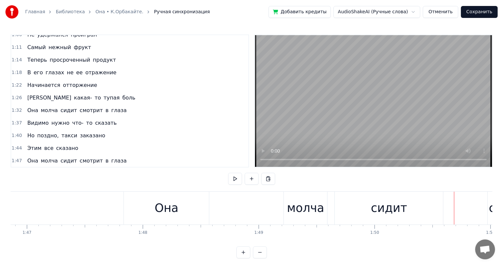
click at [370, 208] on div "сидит" at bounding box center [389, 207] width 108 height 33
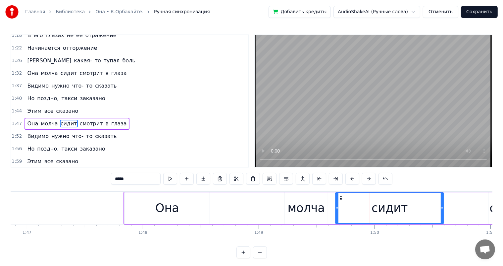
scroll to position [257, 0]
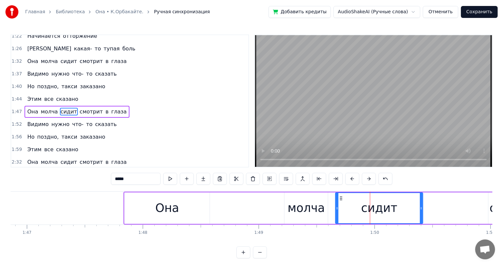
drag, startPoint x: 441, startPoint y: 206, endPoint x: 375, endPoint y: 209, distance: 65.7
click at [420, 208] on icon at bounding box center [421, 207] width 3 height 5
click at [310, 208] on div "молча" at bounding box center [306, 208] width 37 height 18
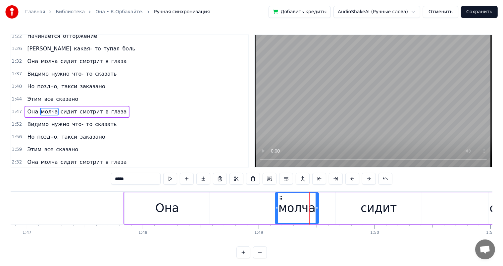
drag, startPoint x: 291, startPoint y: 197, endPoint x: 282, endPoint y: 197, distance: 9.3
click at [282, 197] on icon at bounding box center [280, 197] width 5 height 5
click at [345, 201] on div "сидит" at bounding box center [379, 207] width 86 height 31
type input "*****"
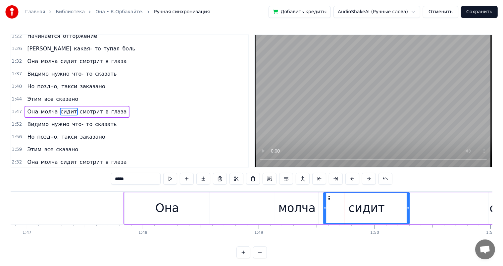
drag, startPoint x: 341, startPoint y: 197, endPoint x: 329, endPoint y: 202, distance: 13.0
click at [329, 202] on div "сидит" at bounding box center [367, 208] width 86 height 30
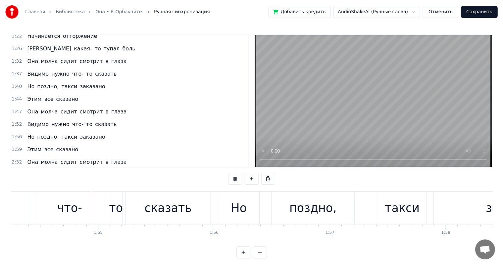
scroll to position [0, 13259]
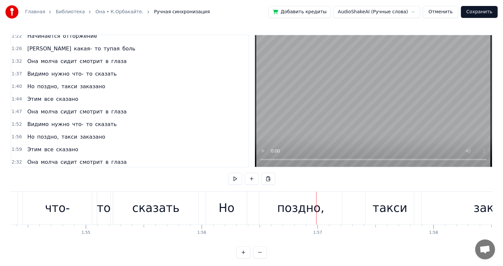
click at [156, 205] on div "сказать" at bounding box center [155, 208] width 47 height 18
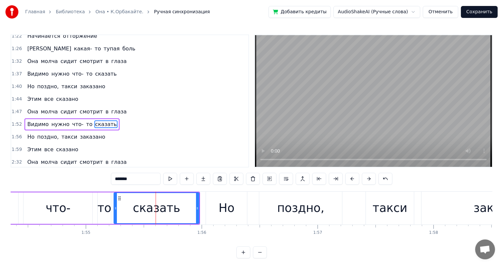
scroll to position [269, 0]
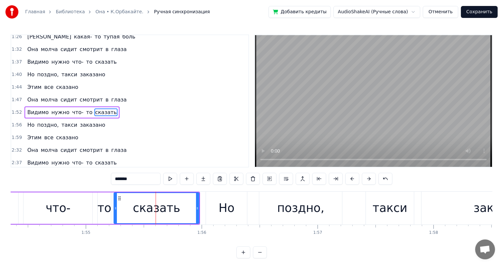
drag, startPoint x: 199, startPoint y: 208, endPoint x: 191, endPoint y: 208, distance: 7.6
click at [189, 209] on div "сказать" at bounding box center [157, 207] width 86 height 31
drag, startPoint x: 198, startPoint y: 206, endPoint x: 185, endPoint y: 204, distance: 13.8
click at [185, 204] on div at bounding box center [184, 208] width 3 height 30
click at [119, 207] on div "сказать" at bounding box center [149, 208] width 71 height 30
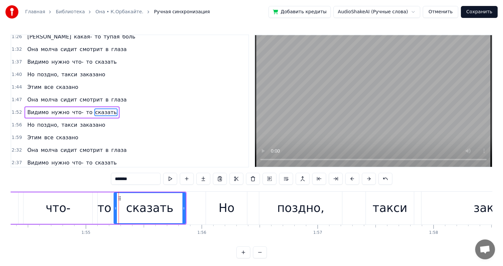
click at [101, 208] on div "то" at bounding box center [104, 208] width 14 height 18
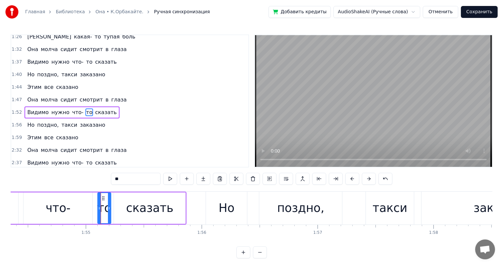
drag, startPoint x: 103, startPoint y: 195, endPoint x: 106, endPoint y: 198, distance: 4.2
click at [99, 196] on div "то" at bounding box center [104, 208] width 13 height 30
click at [84, 205] on div "что-" at bounding box center [58, 207] width 69 height 31
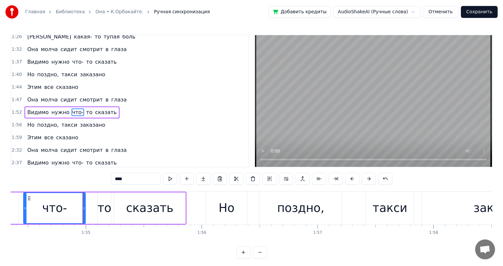
drag, startPoint x: 91, startPoint y: 201, endPoint x: 84, endPoint y: 202, distance: 7.0
click at [84, 202] on div at bounding box center [83, 208] width 3 height 30
click at [106, 201] on div "то" at bounding box center [104, 208] width 14 height 18
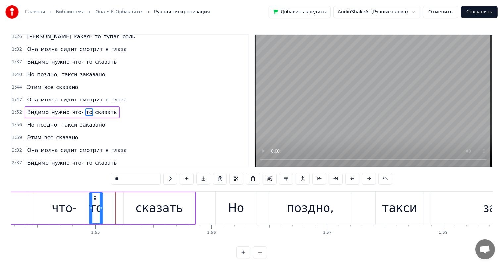
scroll to position [0, 13246]
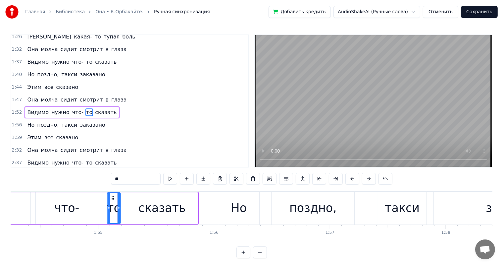
drag, startPoint x: 103, startPoint y: 197, endPoint x: 112, endPoint y: 199, distance: 9.8
click at [112, 199] on icon at bounding box center [112, 197] width 5 height 5
drag, startPoint x: 112, startPoint y: 197, endPoint x: 109, endPoint y: 198, distance: 3.5
click at [109, 198] on icon at bounding box center [109, 197] width 5 height 5
click at [148, 205] on div "сказать" at bounding box center [161, 208] width 47 height 18
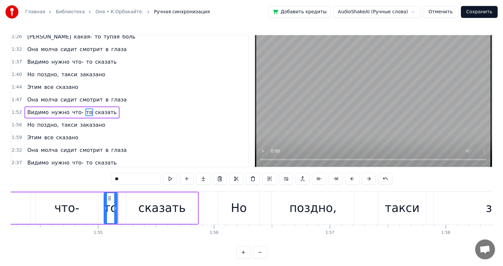
type input "*******"
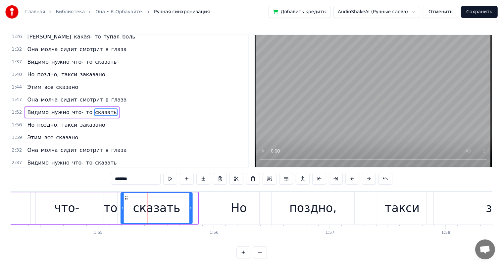
drag, startPoint x: 132, startPoint y: 200, endPoint x: 127, endPoint y: 200, distance: 5.3
click at [127, 200] on icon at bounding box center [126, 197] width 5 height 5
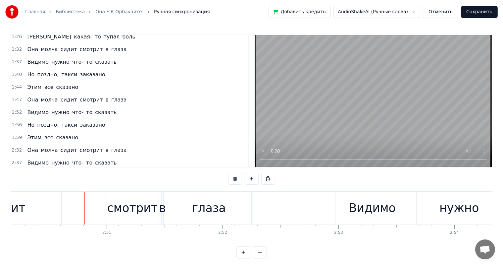
scroll to position [0, 19749]
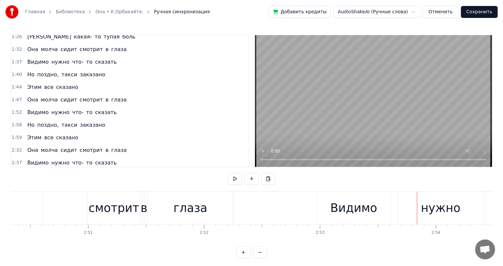
click at [197, 212] on div "глаза" at bounding box center [191, 208] width 34 height 18
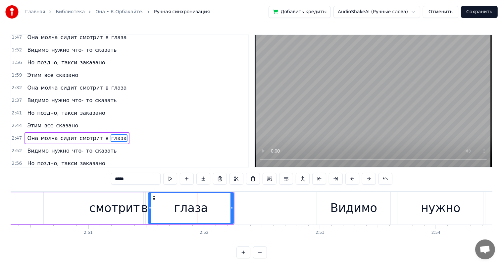
scroll to position [331, 0]
drag, startPoint x: 233, startPoint y: 206, endPoint x: 217, endPoint y: 211, distance: 16.7
click at [217, 211] on div at bounding box center [216, 208] width 3 height 30
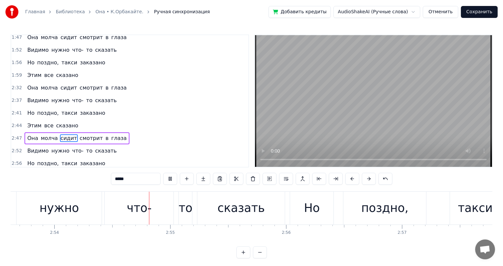
scroll to position [0, 20171]
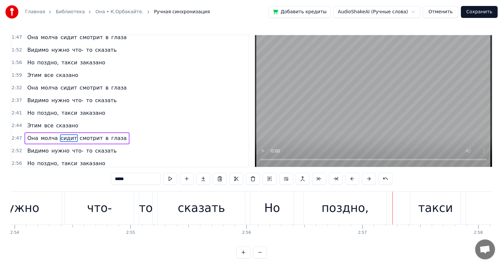
click at [201, 210] on div "сказать" at bounding box center [201, 208] width 47 height 18
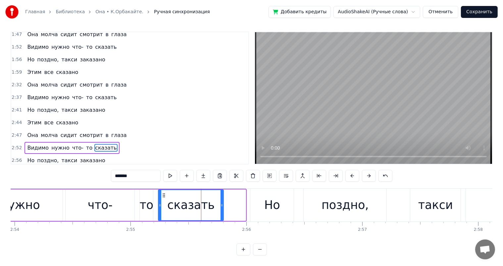
drag, startPoint x: 242, startPoint y: 204, endPoint x: 220, endPoint y: 207, distance: 22.4
click at [220, 207] on div "сказать" at bounding box center [191, 205] width 65 height 30
click at [132, 205] on div "что-" at bounding box center [100, 204] width 69 height 31
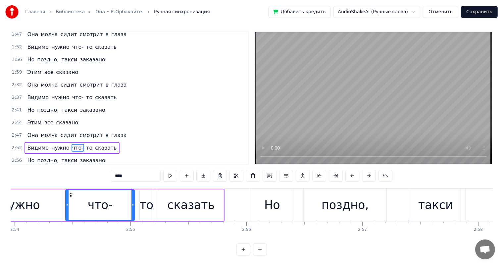
click at [159, 200] on div "сказать" at bounding box center [190, 204] width 65 height 31
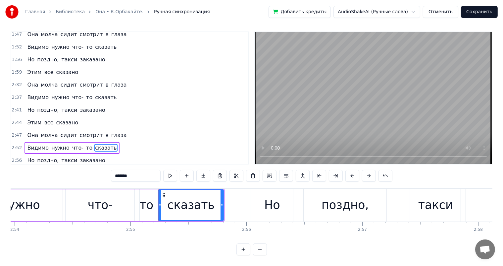
click at [115, 205] on div "что-" at bounding box center [100, 204] width 69 height 31
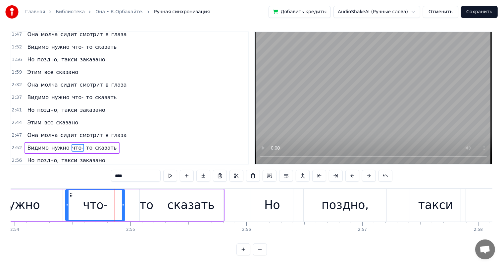
drag, startPoint x: 132, startPoint y: 203, endPoint x: 123, endPoint y: 205, distance: 10.0
click at [123, 205] on icon at bounding box center [123, 204] width 3 height 5
click at [148, 201] on div "то" at bounding box center [146, 205] width 14 height 18
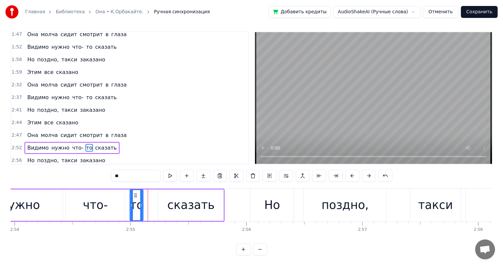
drag, startPoint x: 144, startPoint y: 195, endPoint x: 140, endPoint y: 198, distance: 5.0
click at [134, 195] on icon at bounding box center [135, 194] width 5 height 5
click at [171, 197] on div "сказать" at bounding box center [190, 204] width 65 height 31
type input "*******"
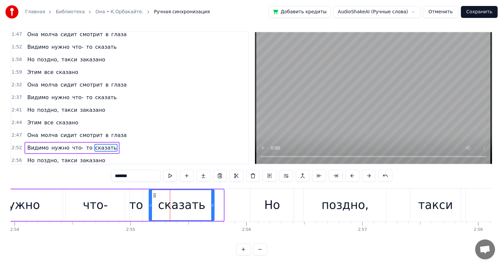
drag, startPoint x: 163, startPoint y: 194, endPoint x: 154, endPoint y: 195, distance: 9.4
click at [154, 195] on icon at bounding box center [154, 194] width 5 height 5
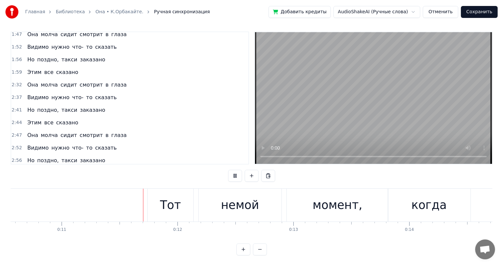
scroll to position [0, 1259]
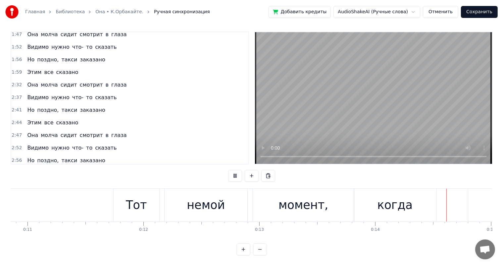
click at [280, 158] on video at bounding box center [373, 98] width 237 height 132
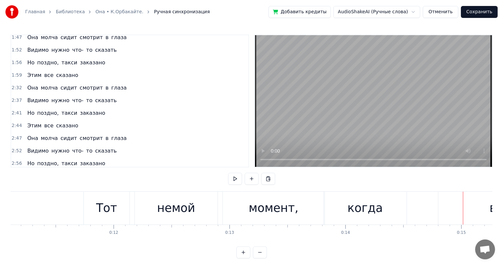
scroll to position [0, 1227]
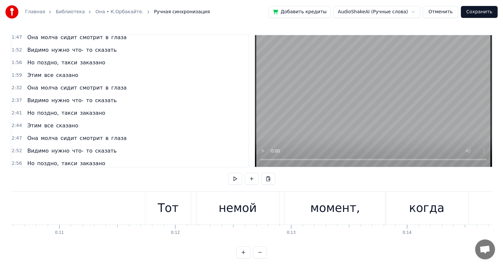
click at [237, 212] on div "немой" at bounding box center [238, 208] width 38 height 18
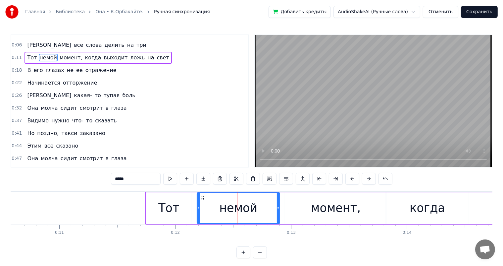
scroll to position [0, 0]
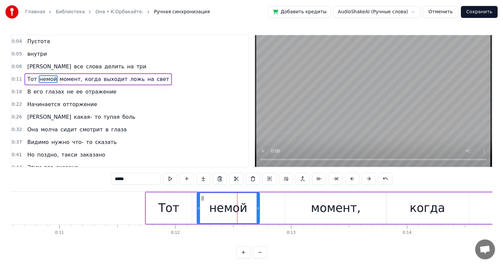
drag, startPoint x: 279, startPoint y: 207, endPoint x: 259, endPoint y: 211, distance: 20.7
click at [259, 211] on div at bounding box center [258, 208] width 3 height 30
click at [203, 197] on icon at bounding box center [202, 197] width 5 height 5
drag, startPoint x: 167, startPoint y: 205, endPoint x: 183, endPoint y: 204, distance: 15.6
click at [168, 205] on div "Тот" at bounding box center [168, 208] width 21 height 18
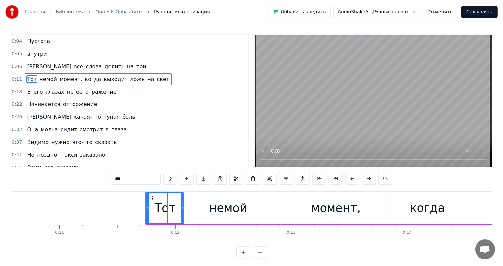
drag, startPoint x: 189, startPoint y: 205, endPoint x: 182, endPoint y: 206, distance: 7.7
click at [182, 206] on icon at bounding box center [182, 207] width 3 height 5
drag, startPoint x: 221, startPoint y: 205, endPoint x: 206, endPoint y: 197, distance: 17.3
click at [221, 205] on div "немой" at bounding box center [228, 208] width 38 height 18
type input "*****"
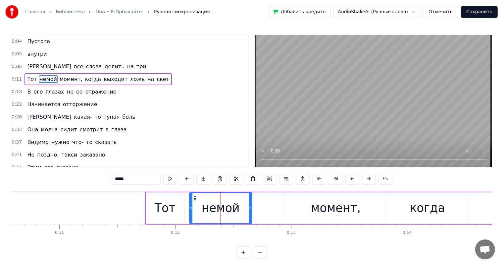
drag, startPoint x: 203, startPoint y: 199, endPoint x: 195, endPoint y: 199, distance: 7.3
click at [196, 199] on circle at bounding box center [196, 199] width 0 height 0
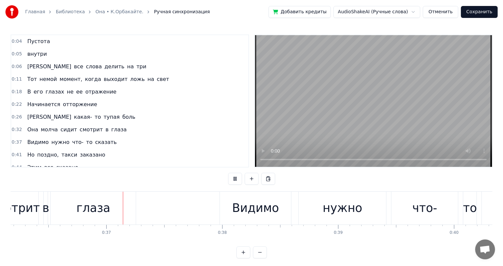
scroll to position [0, 4202]
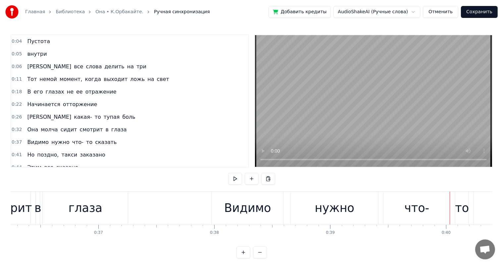
drag, startPoint x: 95, startPoint y: 210, endPoint x: 117, endPoint y: 209, distance: 21.9
click at [95, 209] on div "глаза" at bounding box center [86, 208] width 34 height 18
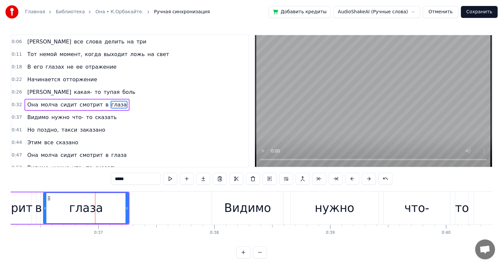
scroll to position [25, 0]
drag, startPoint x: 127, startPoint y: 206, endPoint x: 138, endPoint y: 229, distance: 25.8
click at [109, 211] on div at bounding box center [109, 208] width 3 height 30
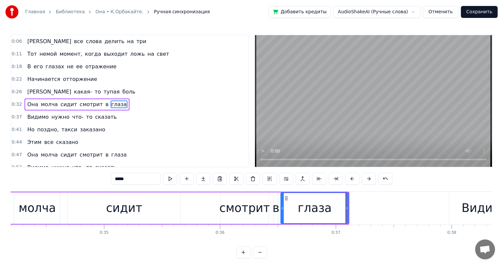
scroll to position [0, 3977]
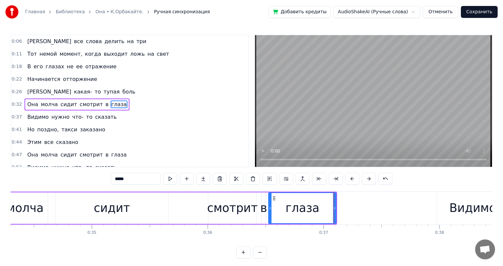
click at [143, 197] on div "сидит" at bounding box center [111, 207] width 113 height 31
type input "*****"
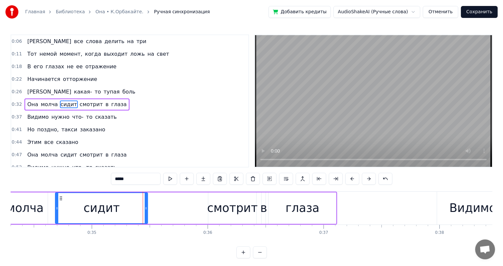
drag, startPoint x: 166, startPoint y: 208, endPoint x: 145, endPoint y: 213, distance: 21.1
click at [145, 213] on div at bounding box center [146, 208] width 3 height 30
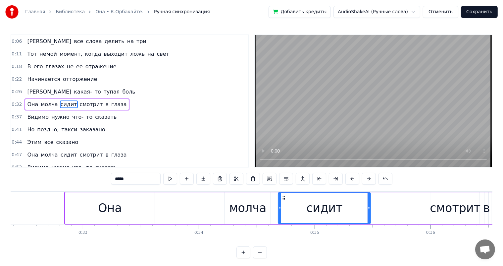
scroll to position [0, 3655]
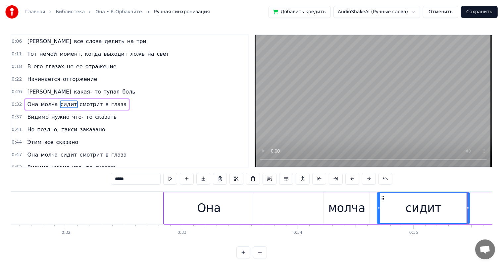
drag, startPoint x: 93, startPoint y: 191, endPoint x: 98, endPoint y: 191, distance: 5.6
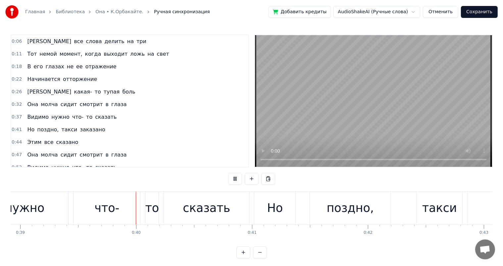
scroll to position [0, 4517]
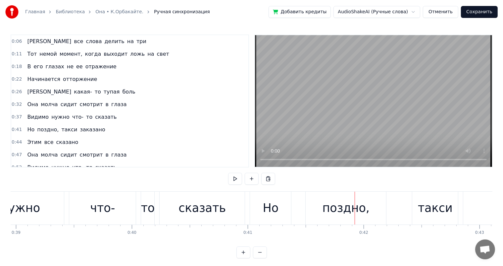
click at [186, 219] on div "сказать" at bounding box center [202, 207] width 85 height 33
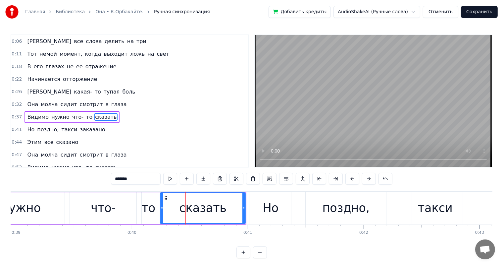
scroll to position [37, 0]
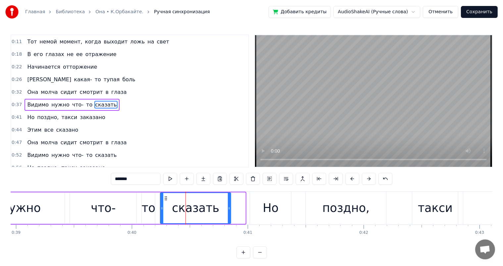
drag, startPoint x: 242, startPoint y: 208, endPoint x: 164, endPoint y: 198, distance: 78.9
click at [228, 209] on icon at bounding box center [229, 207] width 3 height 5
click at [147, 206] on div "то" at bounding box center [148, 208] width 14 height 18
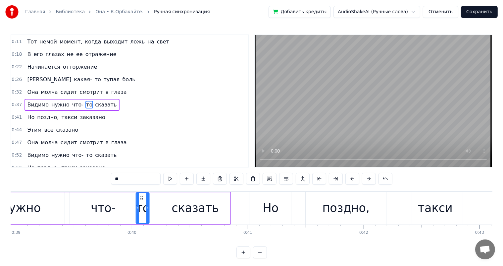
drag, startPoint x: 146, startPoint y: 197, endPoint x: 141, endPoint y: 197, distance: 5.3
click at [141, 197] on icon at bounding box center [141, 197] width 5 height 5
click at [111, 208] on div "что-" at bounding box center [103, 208] width 25 height 18
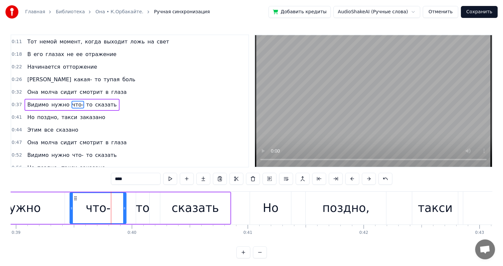
drag, startPoint x: 134, startPoint y: 204, endPoint x: 139, endPoint y: 202, distance: 5.2
click at [124, 204] on div at bounding box center [124, 208] width 3 height 30
click at [143, 202] on div "то" at bounding box center [143, 208] width 14 height 18
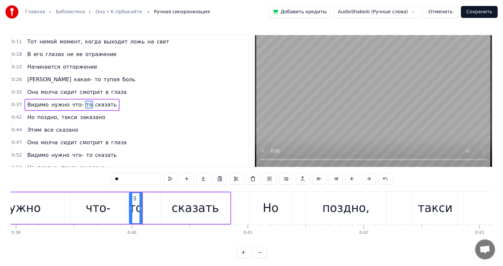
drag, startPoint x: 142, startPoint y: 197, endPoint x: 135, endPoint y: 197, distance: 7.0
click at [135, 197] on icon at bounding box center [134, 197] width 5 height 5
drag, startPoint x: 179, startPoint y: 205, endPoint x: 172, endPoint y: 200, distance: 8.6
click at [177, 204] on div "сказать" at bounding box center [195, 208] width 47 height 18
type input "*******"
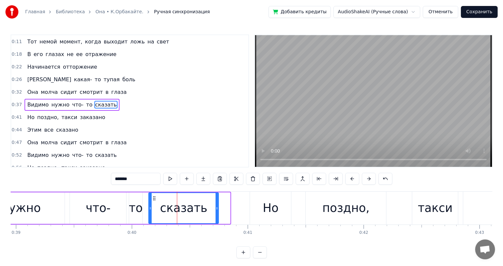
drag, startPoint x: 166, startPoint y: 197, endPoint x: 154, endPoint y: 197, distance: 11.9
click at [154, 197] on icon at bounding box center [154, 197] width 5 height 5
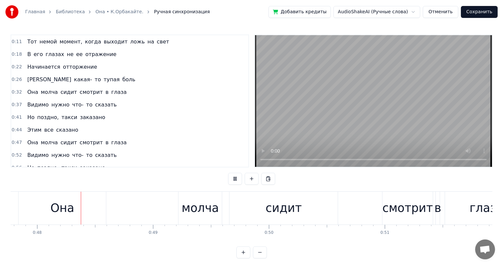
scroll to position [0, 5546]
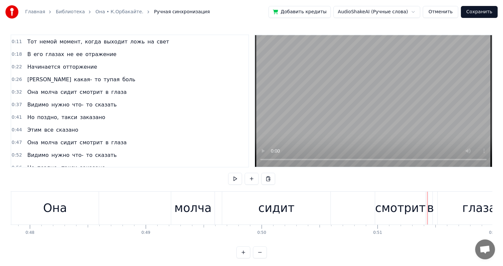
click at [286, 210] on div "сидит" at bounding box center [276, 208] width 36 height 18
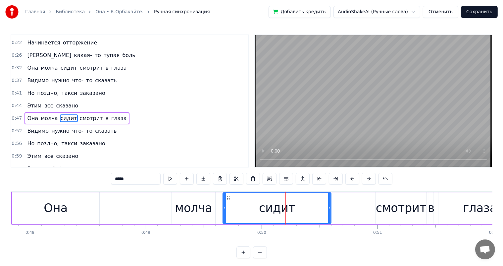
scroll to position [74, 0]
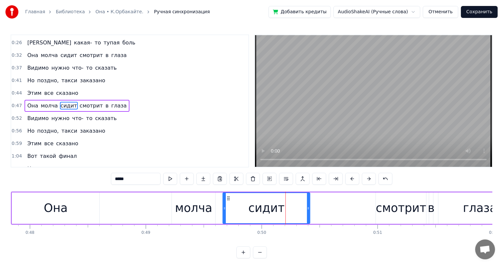
drag, startPoint x: 329, startPoint y: 206, endPoint x: 229, endPoint y: 208, distance: 99.4
click at [307, 208] on icon at bounding box center [308, 207] width 3 height 5
click at [138, 212] on div "Она молча сидит смотрит в глаза" at bounding box center [266, 207] width 511 height 33
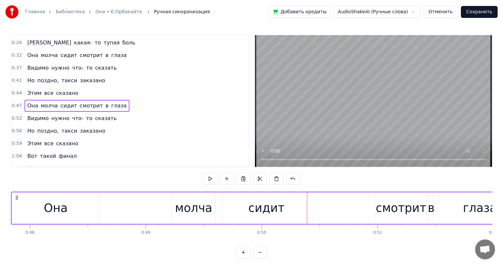
click at [7, 207] on div "Главная Библиотека Она • К.Орбакайте. Ручная синхронизация Добавить кредиты Aud…" at bounding box center [251, 129] width 503 height 258
click at [1, 200] on div "Главная Библиотека Она • К.Орбакайте. Ручная синхронизация Добавить кредиты Aud…" at bounding box center [251, 129] width 503 height 258
click at [9, 205] on div "Главная Библиотека Она • К.Орбакайте. Ручная синхронизация Добавить кредиты Aud…" at bounding box center [251, 129] width 503 height 258
drag, startPoint x: 9, startPoint y: 204, endPoint x: 16, endPoint y: 204, distance: 6.3
click at [12, 204] on div "Главная Библиотека Она • К.Орбакайте. Ручная синхронизация Добавить кредиты Aud…" at bounding box center [251, 129] width 503 height 258
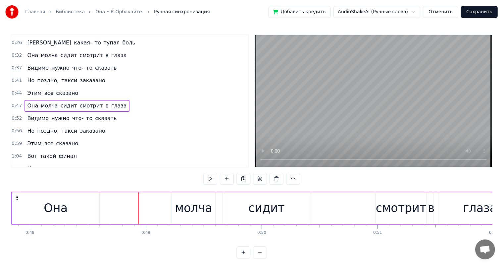
click at [21, 205] on div "Она" at bounding box center [55, 207] width 87 height 31
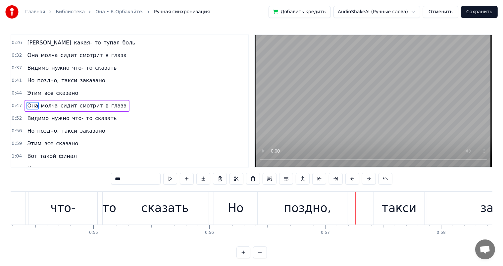
scroll to position [0, 6269]
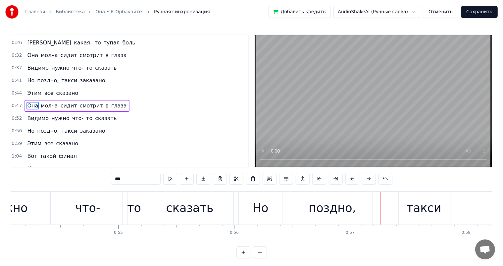
click at [135, 210] on div "то" at bounding box center [134, 208] width 14 height 18
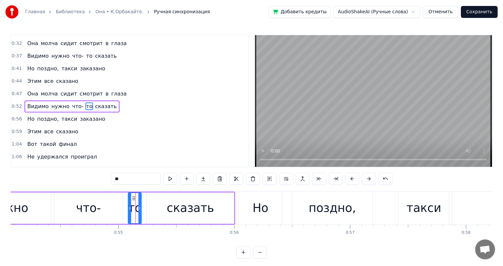
drag, startPoint x: 94, startPoint y: 214, endPoint x: 110, endPoint y: 205, distance: 18.1
click at [94, 214] on div "что-" at bounding box center [88, 208] width 25 height 18
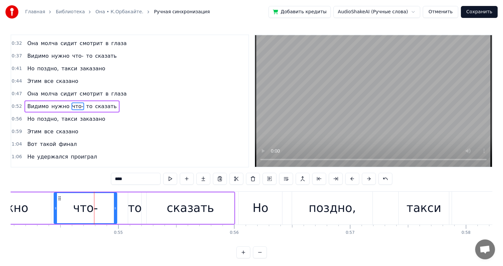
drag, startPoint x: 121, startPoint y: 204, endPoint x: 115, endPoint y: 207, distance: 6.7
click at [115, 207] on div at bounding box center [115, 208] width 3 height 30
click at [134, 199] on div "то" at bounding box center [134, 207] width 13 height 31
type input "**"
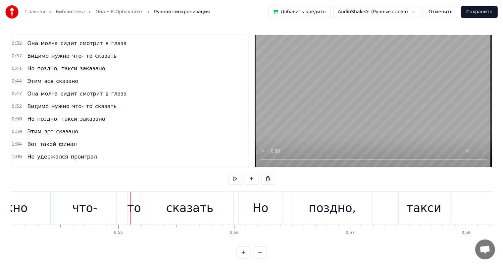
click at [132, 198] on div "то" at bounding box center [134, 207] width 13 height 33
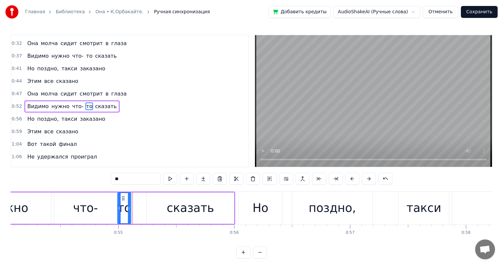
drag, startPoint x: 133, startPoint y: 197, endPoint x: 123, endPoint y: 197, distance: 10.3
click at [123, 197] on icon at bounding box center [123, 197] width 5 height 5
click at [163, 204] on div "сказать" at bounding box center [190, 207] width 87 height 31
type input "*******"
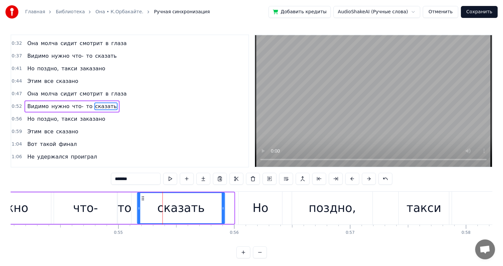
drag, startPoint x: 152, startPoint y: 199, endPoint x: 142, endPoint y: 199, distance: 9.3
click at [142, 199] on icon at bounding box center [142, 197] width 5 height 5
drag, startPoint x: 223, startPoint y: 208, endPoint x: 205, endPoint y: 209, distance: 17.2
click at [205, 209] on icon at bounding box center [206, 207] width 3 height 5
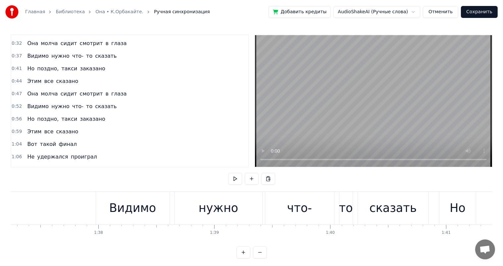
scroll to position [0, 11324]
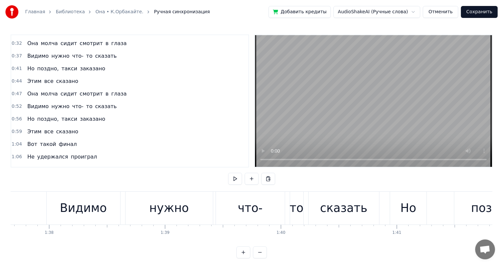
click at [287, 207] on div "Видимо нужно что- то сказать" at bounding box center [213, 207] width 335 height 33
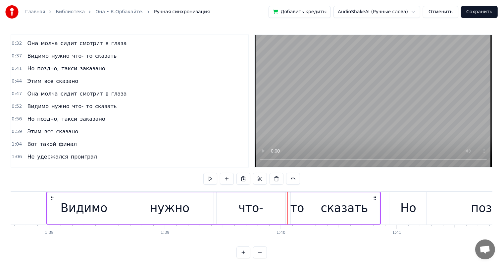
click at [276, 207] on div "что-" at bounding box center [251, 207] width 69 height 31
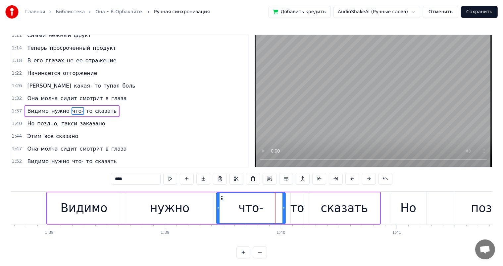
scroll to position [220, 0]
drag, startPoint x: 282, startPoint y: 205, endPoint x: 271, endPoint y: 204, distance: 11.0
click at [271, 204] on div at bounding box center [272, 208] width 3 height 30
click at [294, 204] on div "то" at bounding box center [298, 208] width 14 height 18
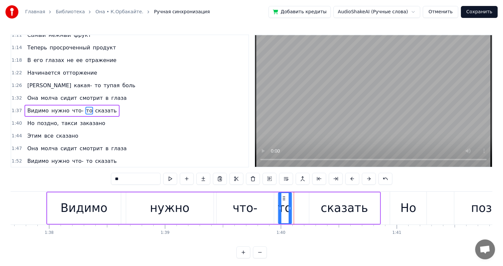
drag, startPoint x: 295, startPoint y: 197, endPoint x: 283, endPoint y: 197, distance: 12.3
click at [283, 198] on circle at bounding box center [283, 198] width 0 height 0
drag, startPoint x: 359, startPoint y: 203, endPoint x: 331, endPoint y: 195, distance: 29.3
click at [358, 203] on div "сказать" at bounding box center [344, 208] width 47 height 18
type input "*******"
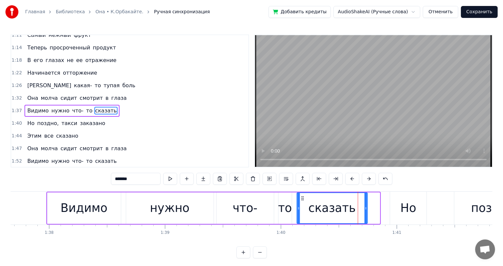
drag, startPoint x: 315, startPoint y: 199, endPoint x: 303, endPoint y: 200, distance: 12.0
click at [303, 200] on icon at bounding box center [302, 197] width 5 height 5
drag, startPoint x: 364, startPoint y: 208, endPoint x: 358, endPoint y: 206, distance: 6.4
click at [359, 206] on icon at bounding box center [360, 207] width 3 height 5
click at [3, 196] on div "Главная Библиотека Она • К.Орбакайте. Ручная синхронизация Добавить кредиты Aud…" at bounding box center [251, 129] width 503 height 258
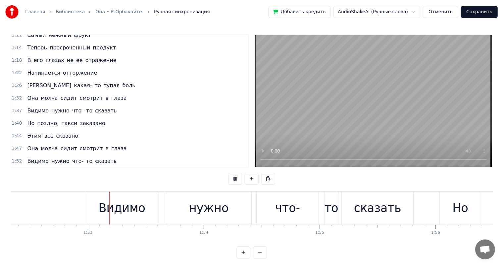
scroll to position [0, 13046]
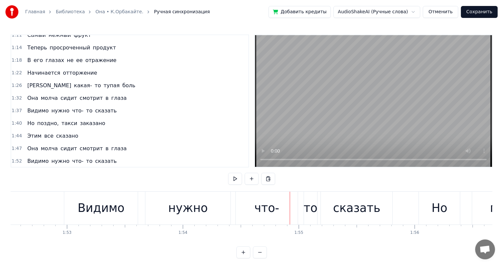
click at [267, 204] on div "что-" at bounding box center [266, 208] width 25 height 18
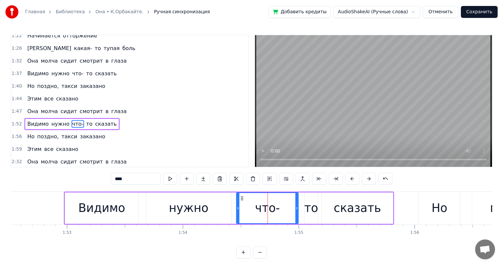
scroll to position [269, 0]
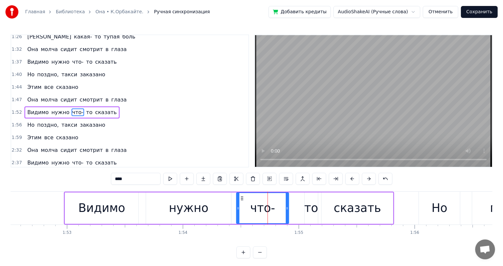
drag, startPoint x: 297, startPoint y: 206, endPoint x: 286, endPoint y: 207, distance: 11.0
click at [286, 207] on icon at bounding box center [287, 207] width 3 height 5
click at [311, 202] on div "то" at bounding box center [311, 208] width 14 height 18
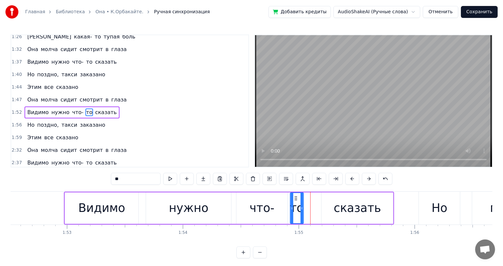
drag, startPoint x: 309, startPoint y: 196, endPoint x: 352, endPoint y: 205, distance: 44.2
click at [295, 197] on icon at bounding box center [296, 197] width 5 height 5
click at [352, 205] on div "сказать" at bounding box center [357, 208] width 47 height 18
type input "*******"
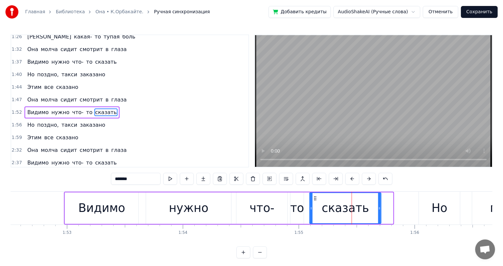
drag, startPoint x: 311, startPoint y: 199, endPoint x: 316, endPoint y: 199, distance: 4.6
click at [316, 199] on icon at bounding box center [315, 197] width 5 height 5
drag, startPoint x: 379, startPoint y: 205, endPoint x: 159, endPoint y: 168, distance: 223.1
click at [365, 207] on icon at bounding box center [366, 207] width 3 height 5
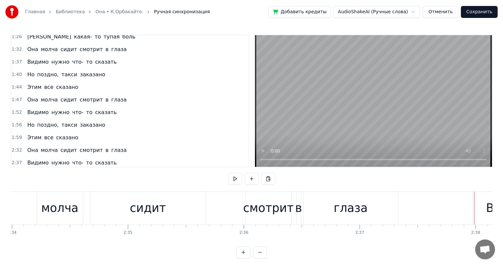
scroll to position [0, 17829]
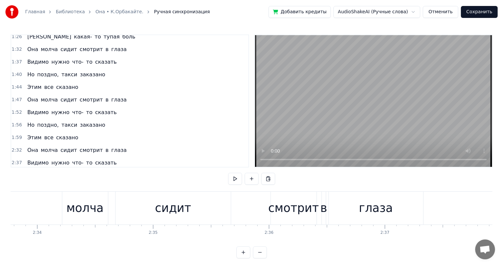
drag, startPoint x: 364, startPoint y: 204, endPoint x: 401, endPoint y: 208, distance: 37.0
click at [365, 204] on div "глаза" at bounding box center [376, 208] width 34 height 18
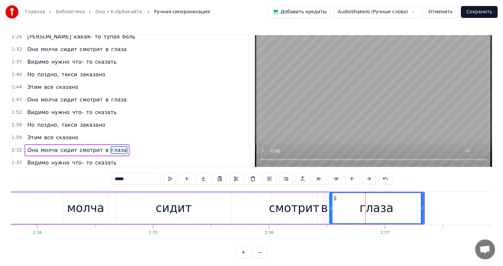
scroll to position [306, 0]
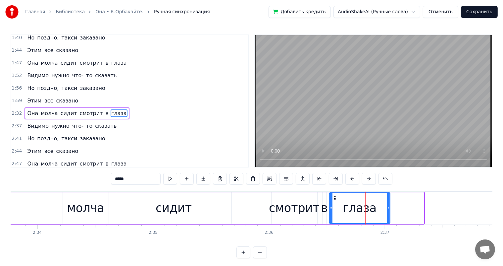
drag, startPoint x: 423, startPoint y: 204, endPoint x: 61, endPoint y: 242, distance: 363.7
click at [388, 207] on div at bounding box center [388, 208] width 3 height 30
click at [18, 213] on div "Она молча сидит смотрит в глаза" at bounding box center [146, 207] width 488 height 33
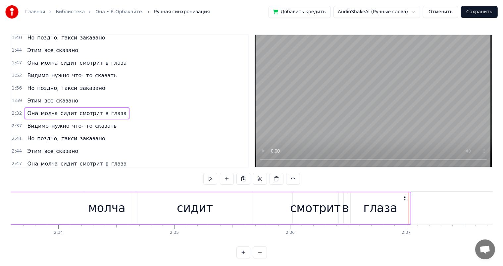
scroll to position [0, 17804]
click at [38, 213] on div "Она молча сидит смотрит в глаза" at bounding box center [171, 207] width 488 height 33
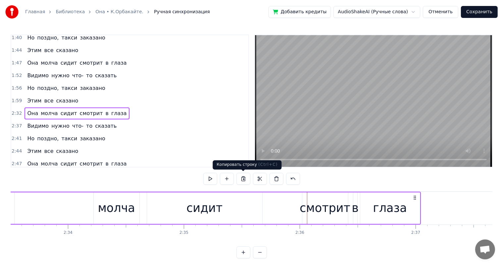
click at [197, 212] on div "сидит" at bounding box center [205, 208] width 36 height 18
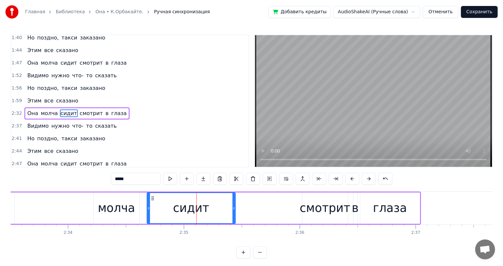
drag, startPoint x: 261, startPoint y: 205, endPoint x: 135, endPoint y: 189, distance: 127.2
click at [234, 209] on icon at bounding box center [234, 207] width 3 height 5
drag, startPoint x: 37, startPoint y: 203, endPoint x: 79, endPoint y: 198, distance: 41.7
click at [38, 204] on div "Она молча сидит смотрит в глаза" at bounding box center [177, 207] width 488 height 33
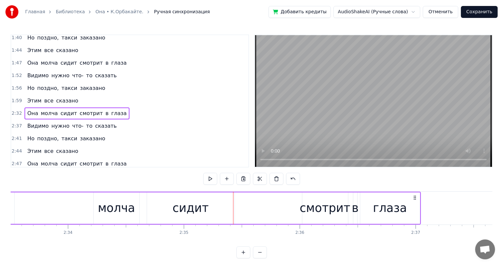
scroll to position [0, 17793]
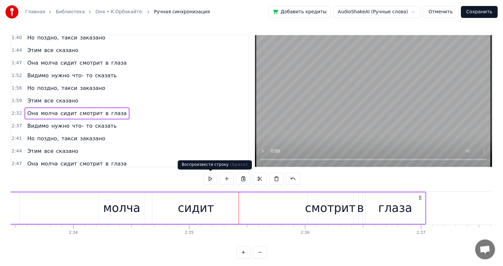
click at [56, 211] on div "Она молча сидит смотрит в глаза" at bounding box center [182, 207] width 488 height 33
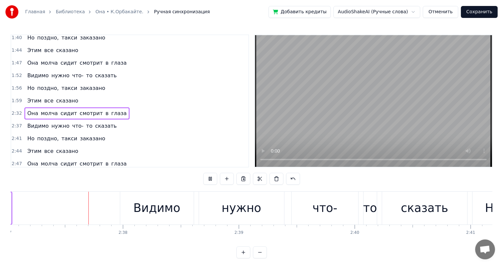
scroll to position [0, 18208]
click at [327, 213] on div "что-" at bounding box center [323, 208] width 25 height 18
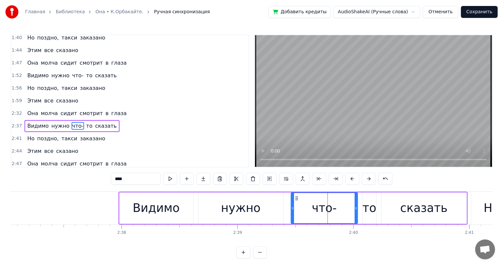
scroll to position [318, 0]
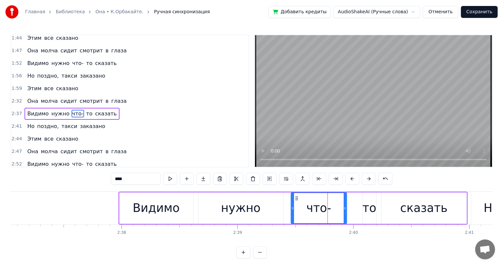
drag, startPoint x: 357, startPoint y: 207, endPoint x: 372, endPoint y: 207, distance: 15.6
click at [350, 208] on div "что-" at bounding box center [324, 207] width 67 height 31
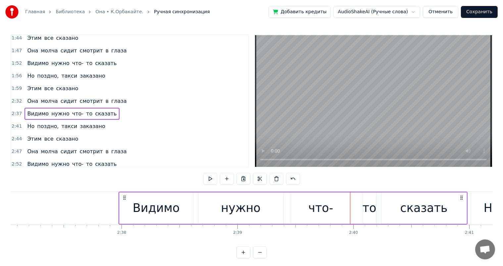
click at [375, 207] on div "то" at bounding box center [369, 207] width 13 height 31
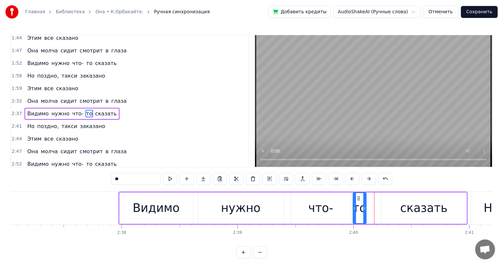
drag, startPoint x: 368, startPoint y: 196, endPoint x: 359, endPoint y: 196, distance: 9.6
click at [359, 196] on icon at bounding box center [358, 197] width 5 height 5
drag, startPoint x: 389, startPoint y: 197, endPoint x: 383, endPoint y: 194, distance: 6.8
click at [388, 197] on div "сказать" at bounding box center [424, 207] width 85 height 31
type input "*******"
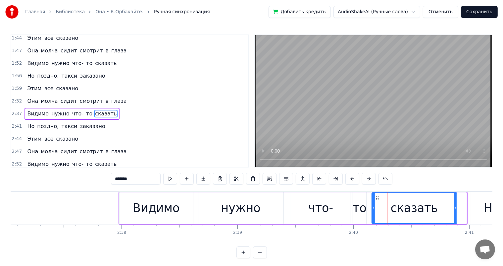
drag, startPoint x: 387, startPoint y: 196, endPoint x: 377, endPoint y: 200, distance: 10.3
click at [377, 200] on div "сказать" at bounding box center [414, 208] width 84 height 30
drag, startPoint x: 456, startPoint y: 207, endPoint x: 446, endPoint y: 212, distance: 11.3
click at [446, 212] on div at bounding box center [445, 208] width 3 height 30
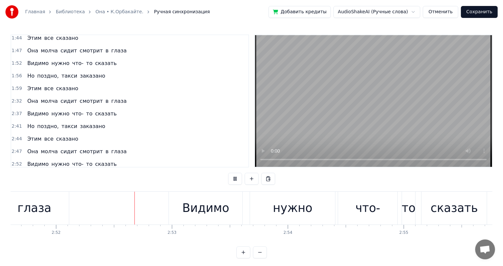
scroll to position [0, 19926]
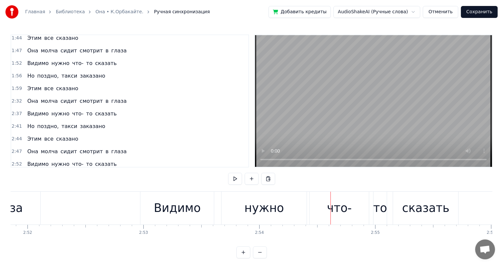
drag, startPoint x: 345, startPoint y: 211, endPoint x: 352, endPoint y: 207, distance: 8.2
click at [346, 211] on div "что-" at bounding box center [339, 208] width 25 height 18
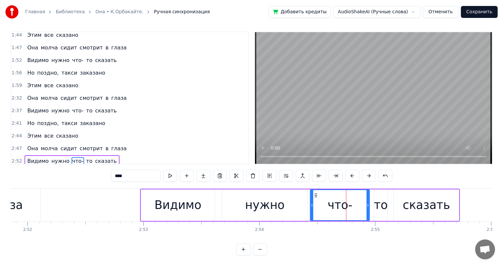
scroll to position [331, 0]
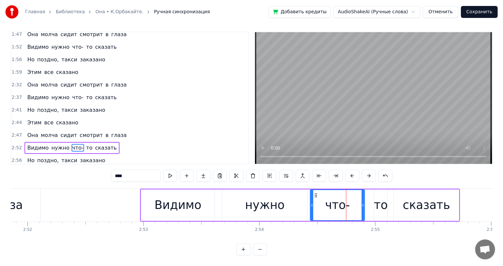
drag, startPoint x: 368, startPoint y: 202, endPoint x: 363, endPoint y: 204, distance: 5.2
click at [363, 204] on icon at bounding box center [363, 204] width 3 height 5
drag, startPoint x: 376, startPoint y: 199, endPoint x: 375, endPoint y: 192, distance: 6.7
click at [376, 199] on div "то" at bounding box center [381, 205] width 14 height 18
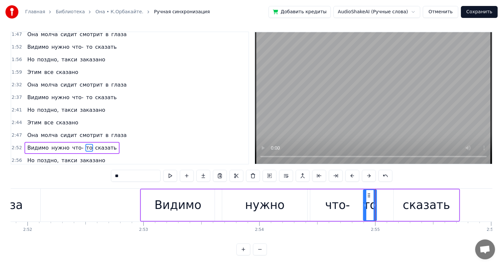
drag, startPoint x: 379, startPoint y: 193, endPoint x: 415, endPoint y: 200, distance: 36.8
click at [368, 197] on icon at bounding box center [368, 194] width 5 height 5
drag, startPoint x: 422, startPoint y: 196, endPoint x: 404, endPoint y: 198, distance: 17.6
click at [421, 196] on div "сказать" at bounding box center [426, 205] width 47 height 18
type input "*******"
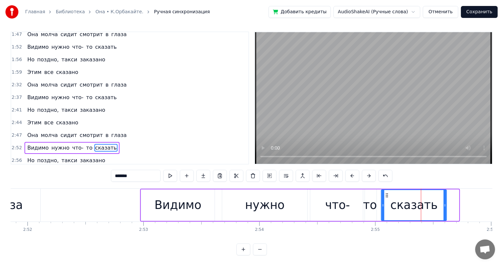
drag, startPoint x: 399, startPoint y: 195, endPoint x: 386, endPoint y: 199, distance: 13.2
click at [386, 199] on div "сказать" at bounding box center [414, 205] width 65 height 30
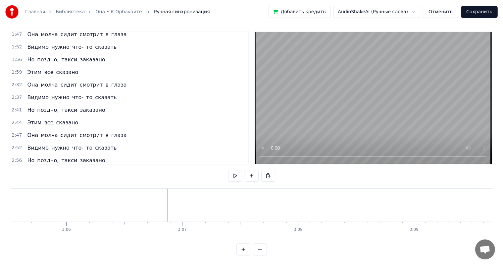
scroll to position [0, 21534]
click at [481, 15] on button "Сохранить" at bounding box center [479, 12] width 37 height 12
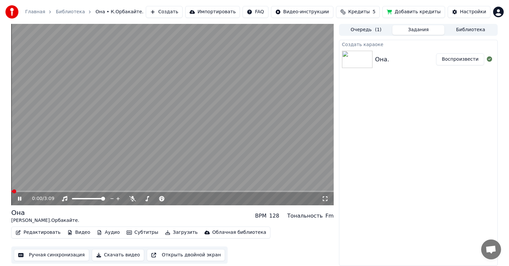
click at [20, 198] on icon at bounding box center [25, 198] width 16 height 5
click at [175, 231] on button "Загрузить" at bounding box center [181, 232] width 38 height 9
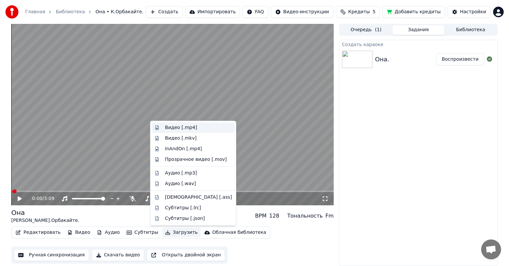
click at [168, 127] on div "Видео [.mp4]" at bounding box center [181, 127] width 32 height 7
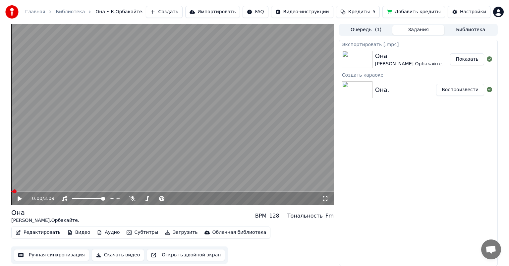
click at [9, 153] on div "0:00 / 3:09 Она [PERSON_NAME].Орбакайте. BPM 128 Тональность Fm Редактировать В…" at bounding box center [254, 145] width 497 height 242
click at [473, 59] on button "Показать" at bounding box center [467, 59] width 34 height 12
